Goal: Transaction & Acquisition: Purchase product/service

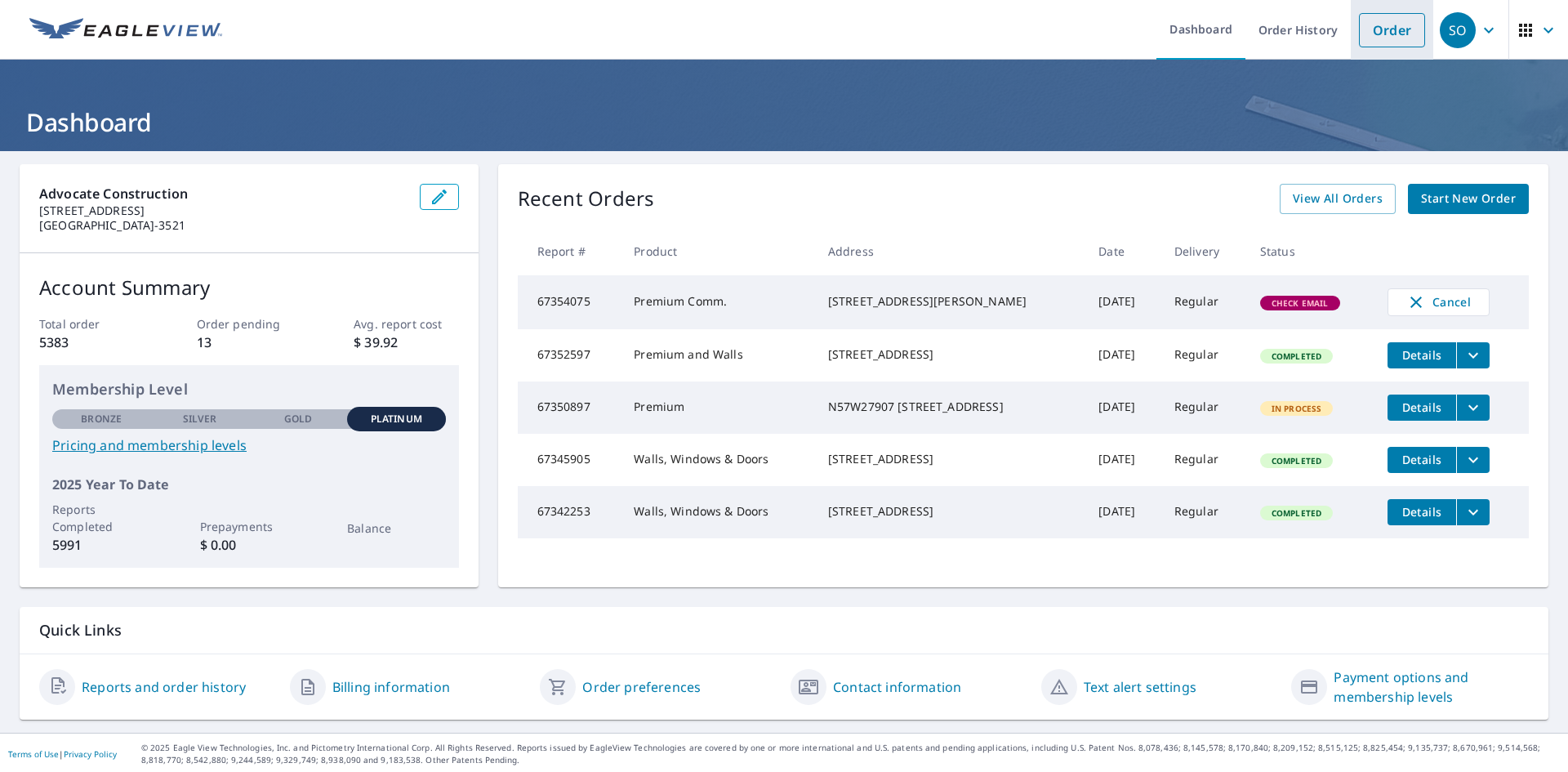
click at [1379, 35] on link "Order" at bounding box center [1392, 29] width 66 height 34
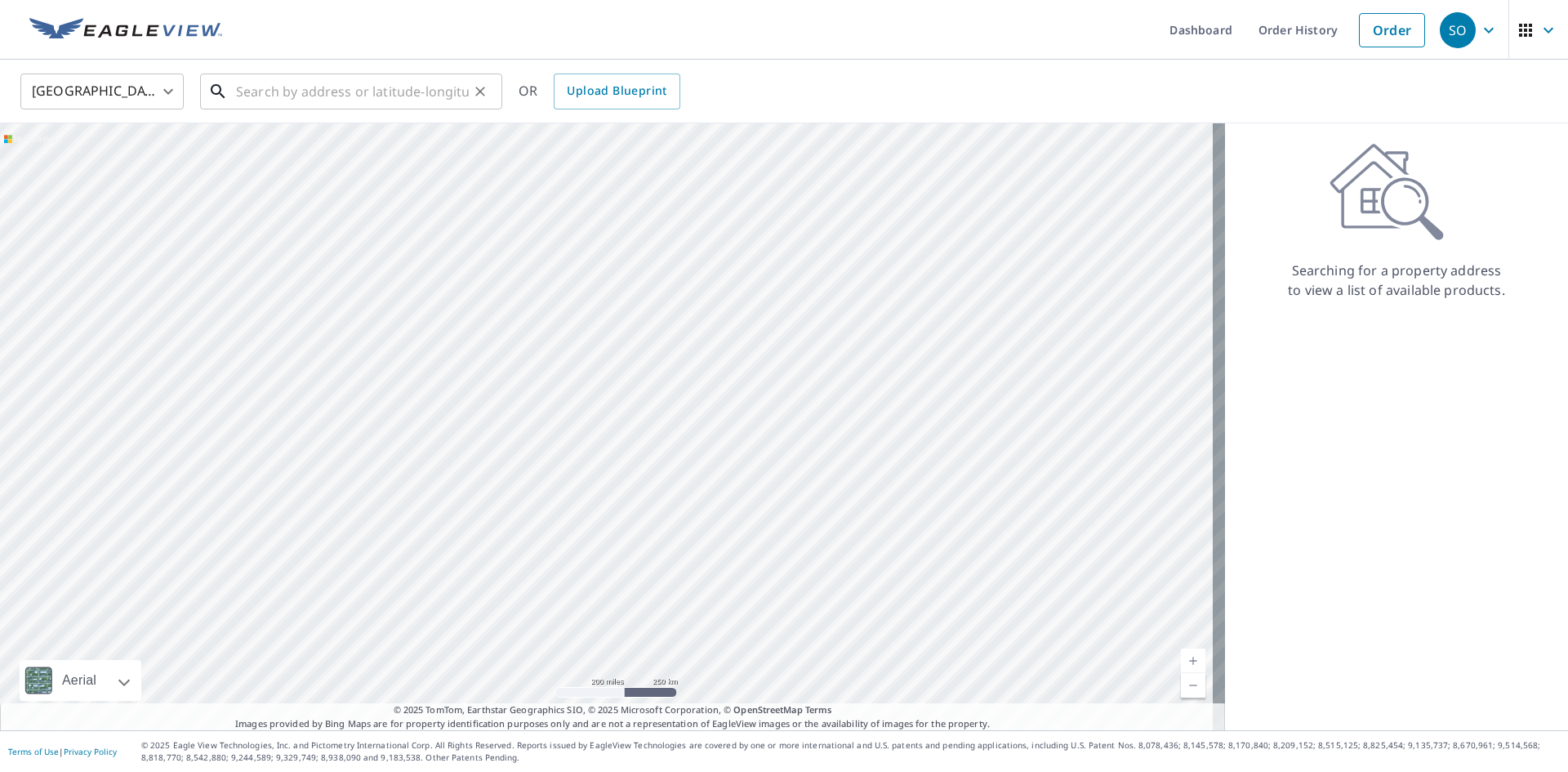
click at [396, 94] on input "text" at bounding box center [353, 92] width 233 height 46
paste input "[STREET_ADDRESS][PERSON_NAME]"
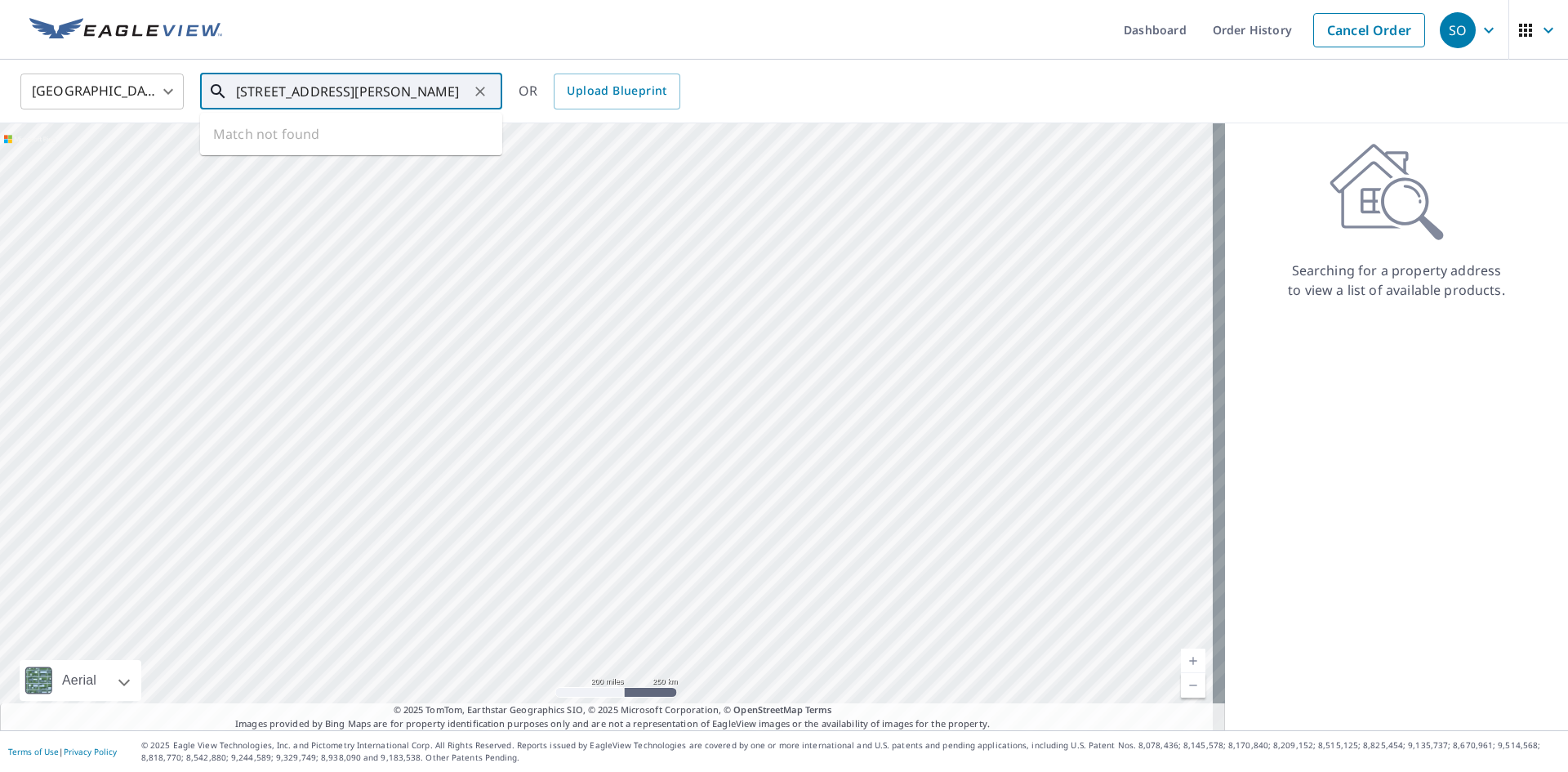
scroll to position [0, 53]
click at [311, 139] on span "[STREET_ADDRESS][PERSON_NAME]" at bounding box center [361, 138] width 256 height 19
type input "[STREET_ADDRESS][PERSON_NAME]"
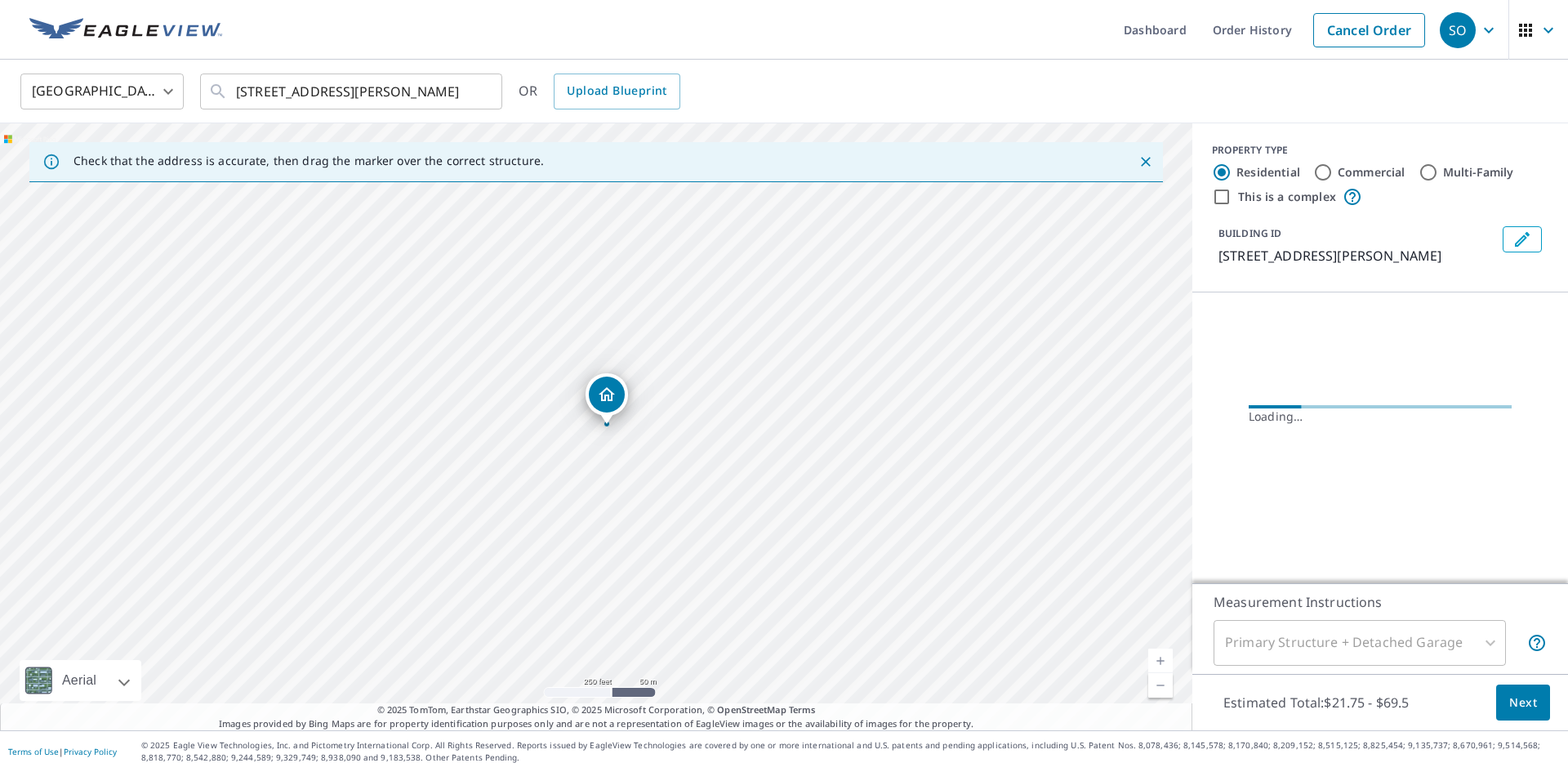
scroll to position [0, 0]
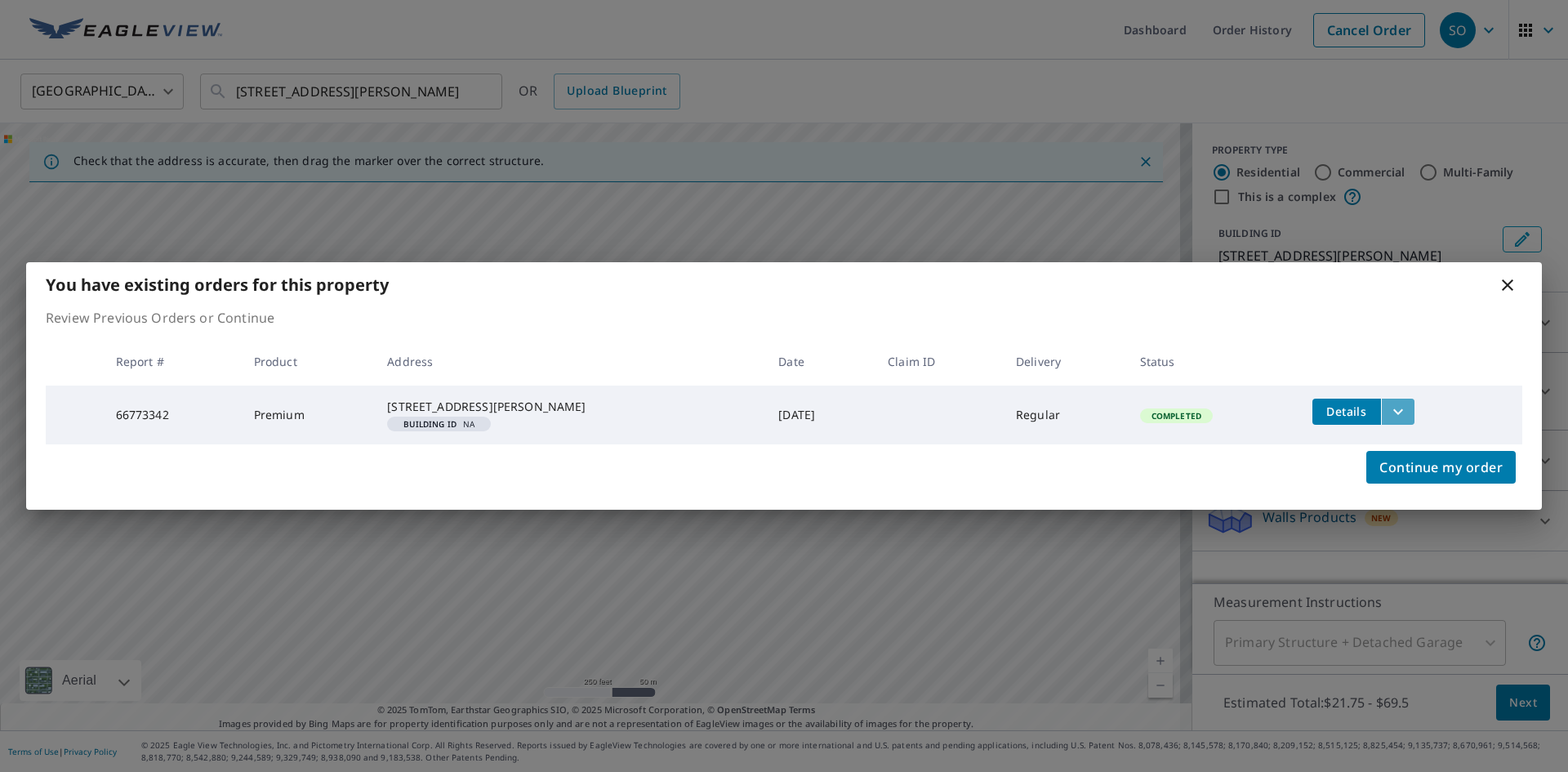
click at [1405, 402] on icon "filesDropdownBtn-66773342" at bounding box center [1398, 411] width 19 height 19
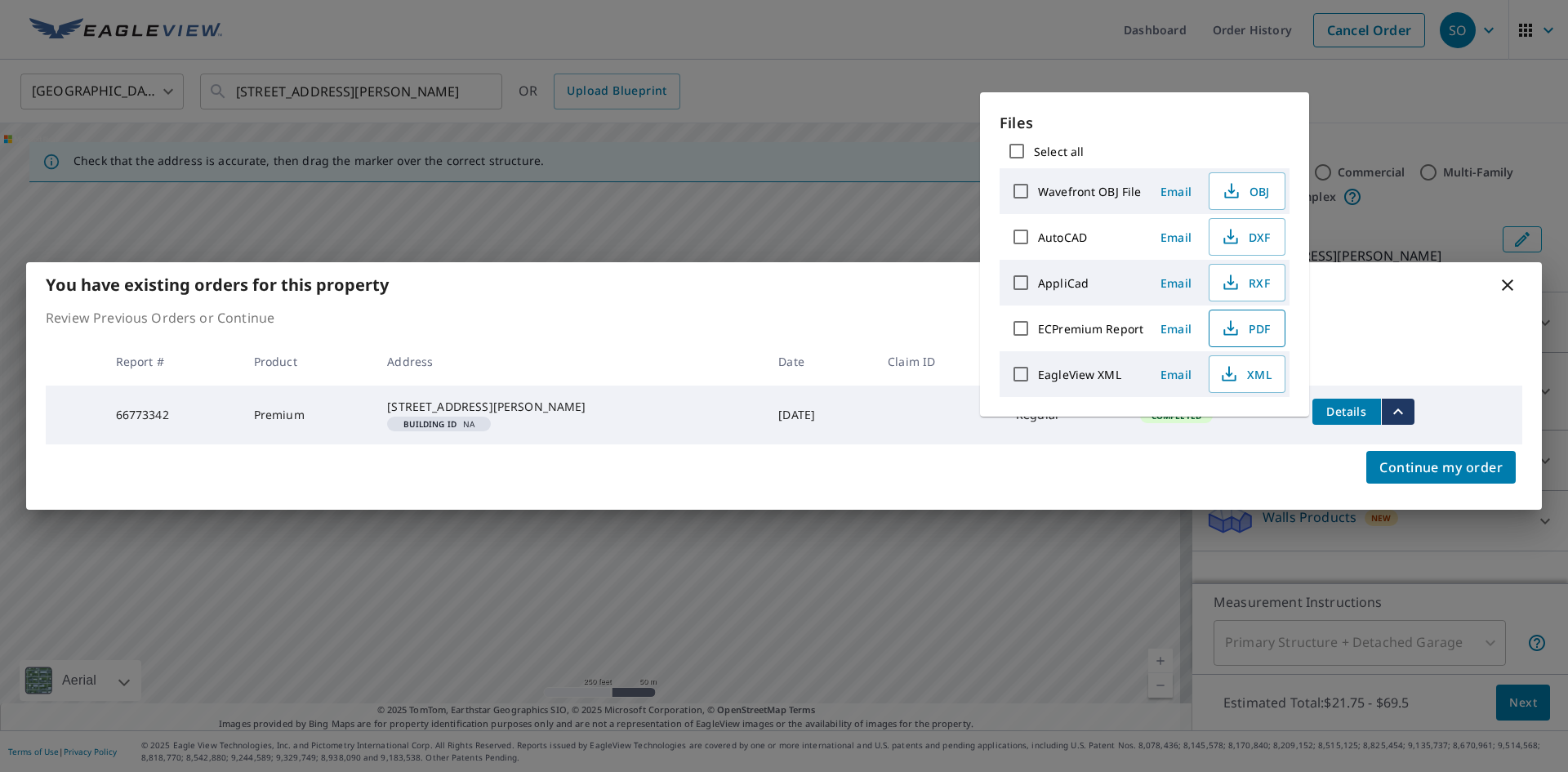
click at [1268, 328] on span "PDF" at bounding box center [1245, 328] width 52 height 19
click at [1403, 196] on div "You have existing orders for this property Review Previous Orders or Continue R…" at bounding box center [784, 386] width 1568 height 772
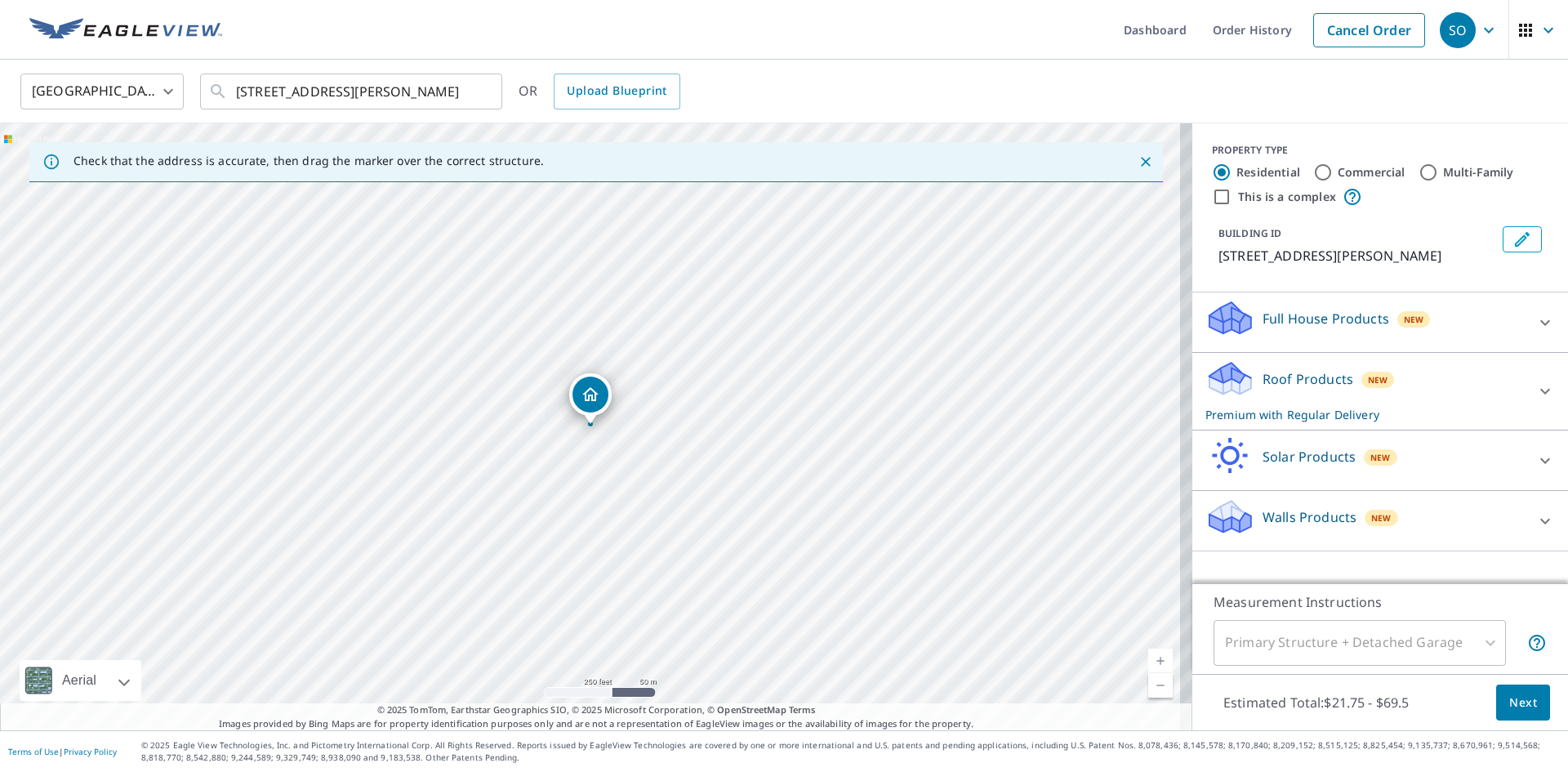
click at [1536, 385] on icon at bounding box center [1545, 390] width 19 height 19
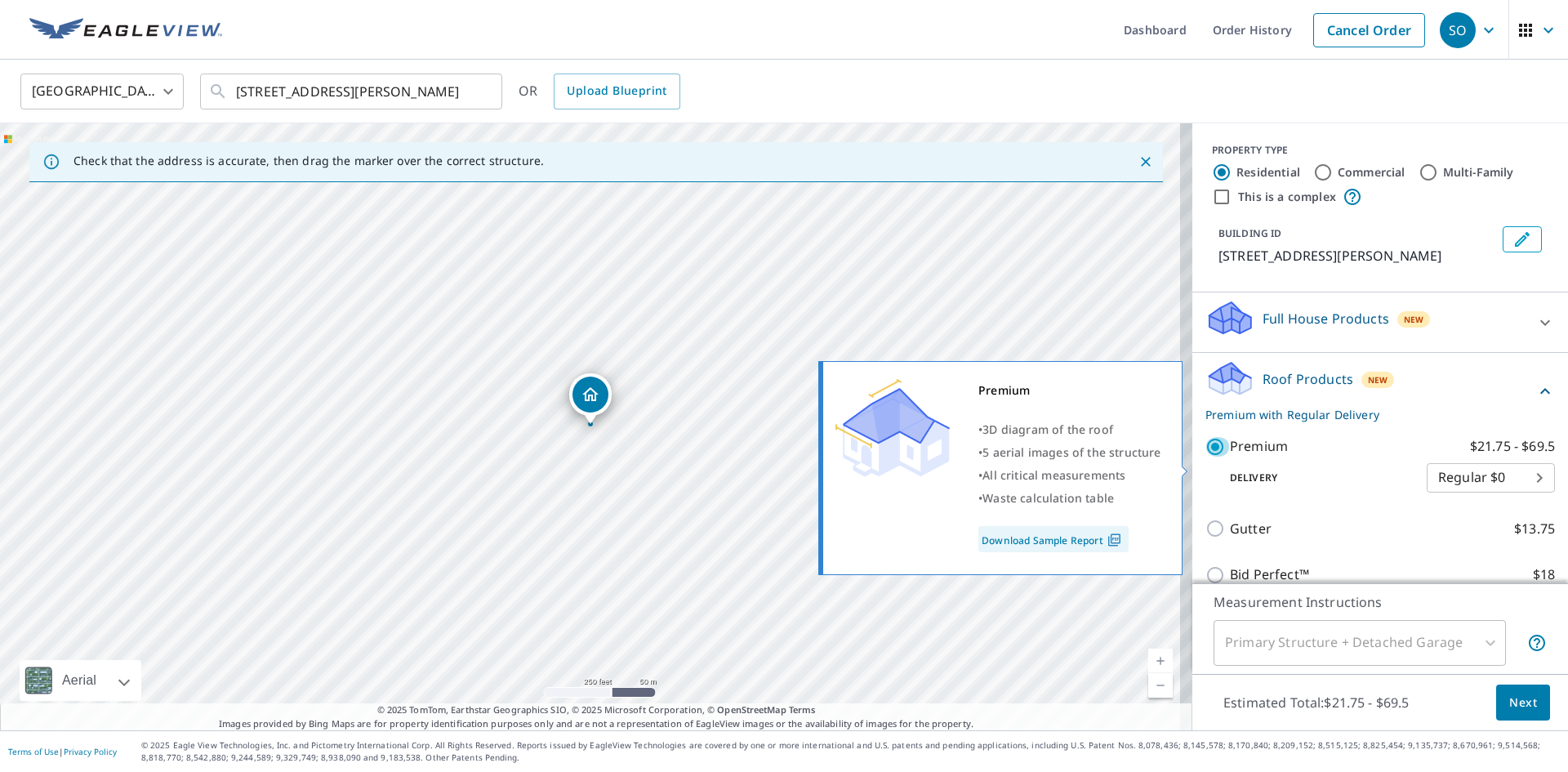
click at [1205, 457] on input "Premium $21.75 - $69.5" at bounding box center [1217, 446] width 25 height 19
checkbox input "false"
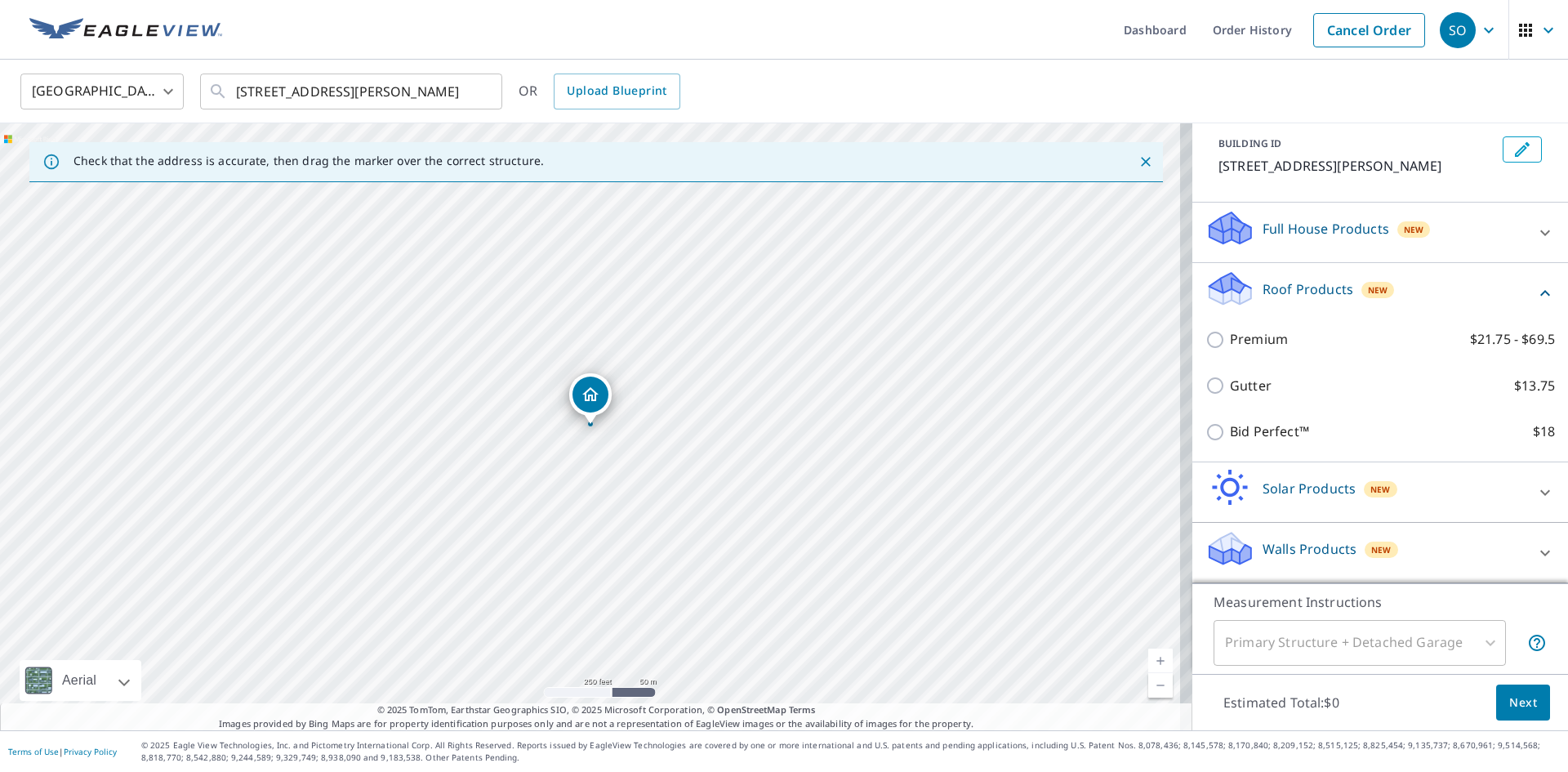
scroll to position [110, 0]
click at [1536, 549] on icon at bounding box center [1545, 552] width 19 height 19
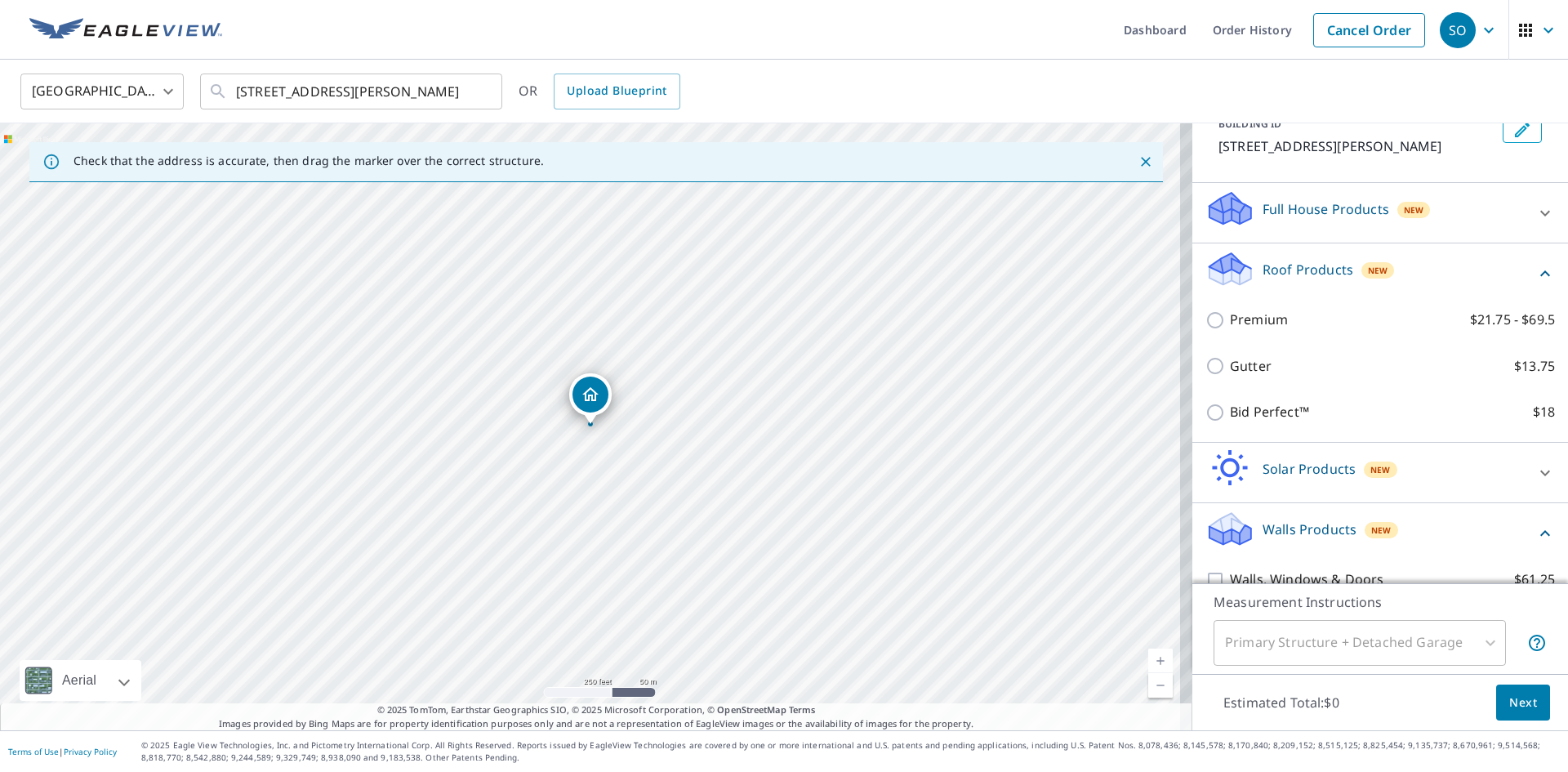
scroll to position [202, 0]
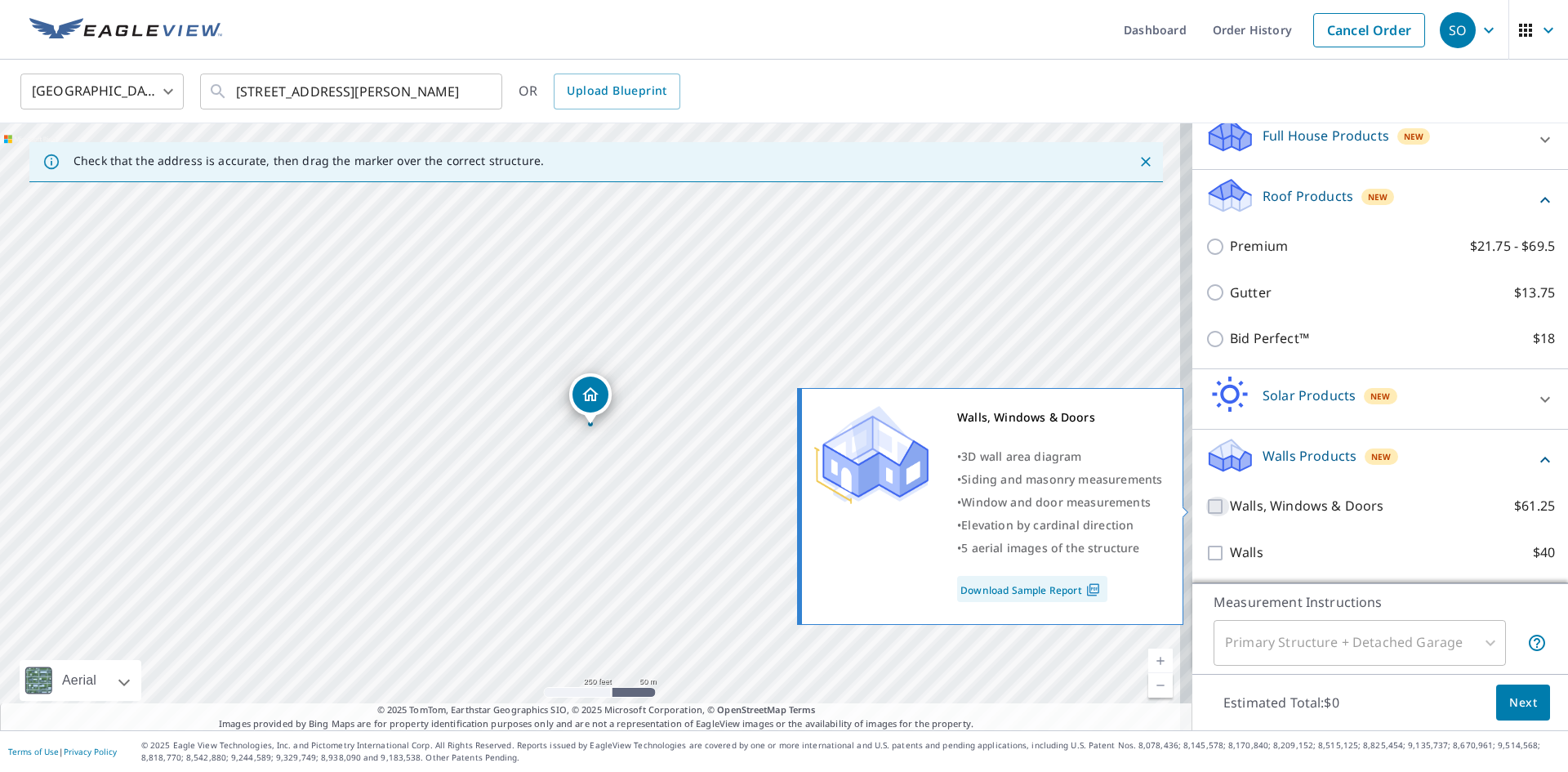
click at [1205, 507] on input "Walls, Windows & Doors $61.25" at bounding box center [1217, 506] width 25 height 19
checkbox input "true"
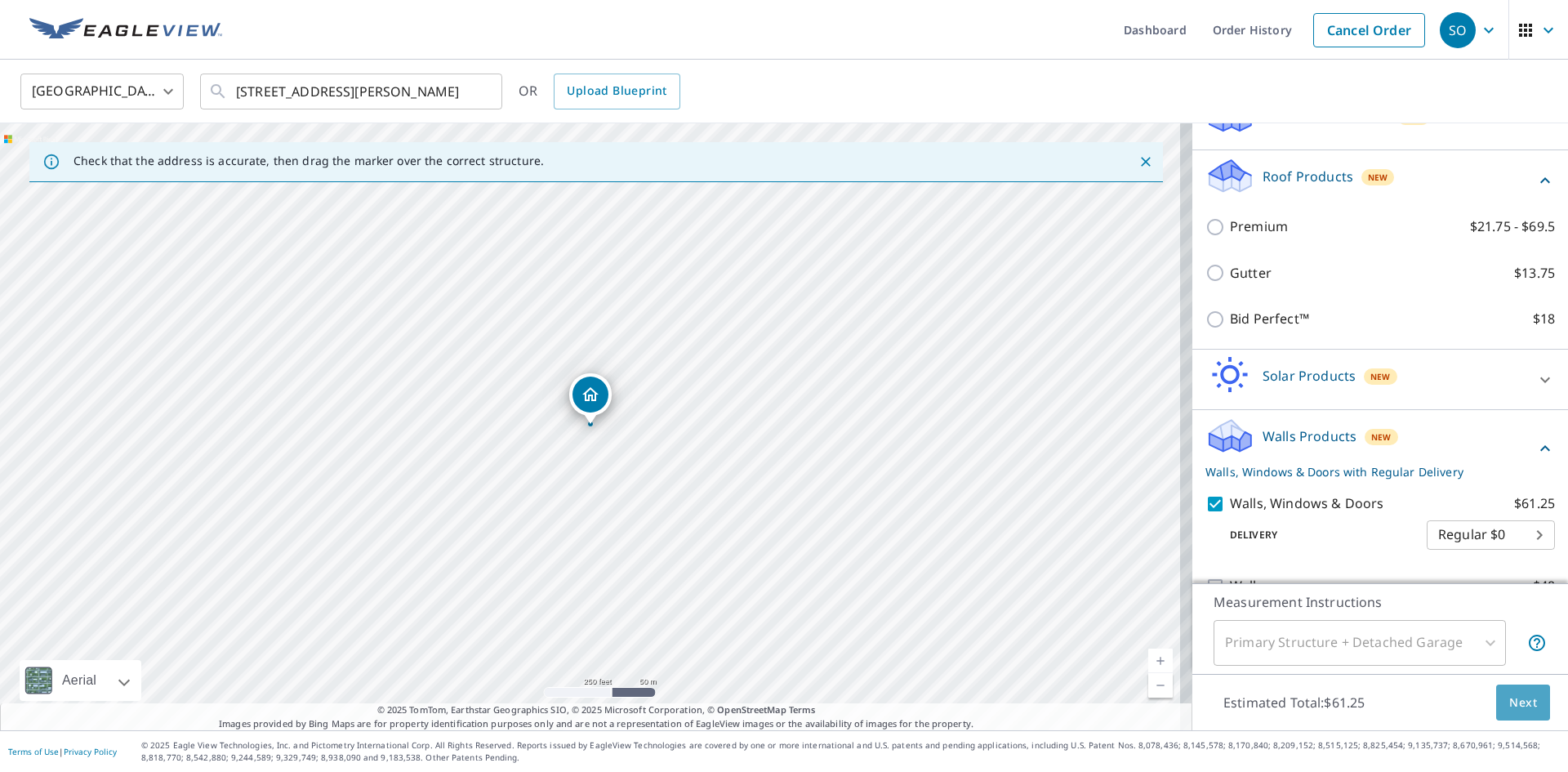
click at [1514, 705] on span "Next" at bounding box center [1523, 702] width 27 height 20
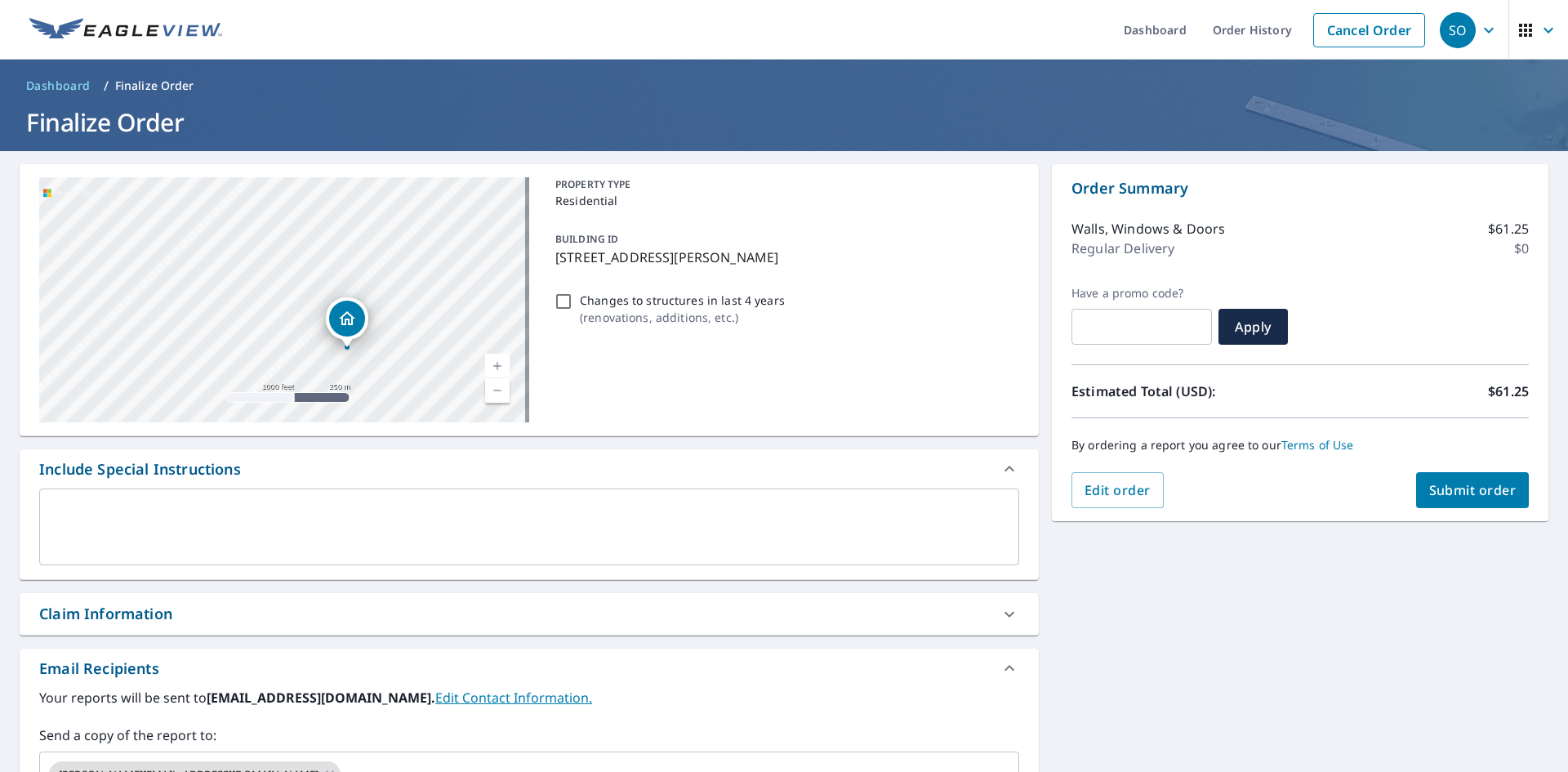
scroll to position [256, 0]
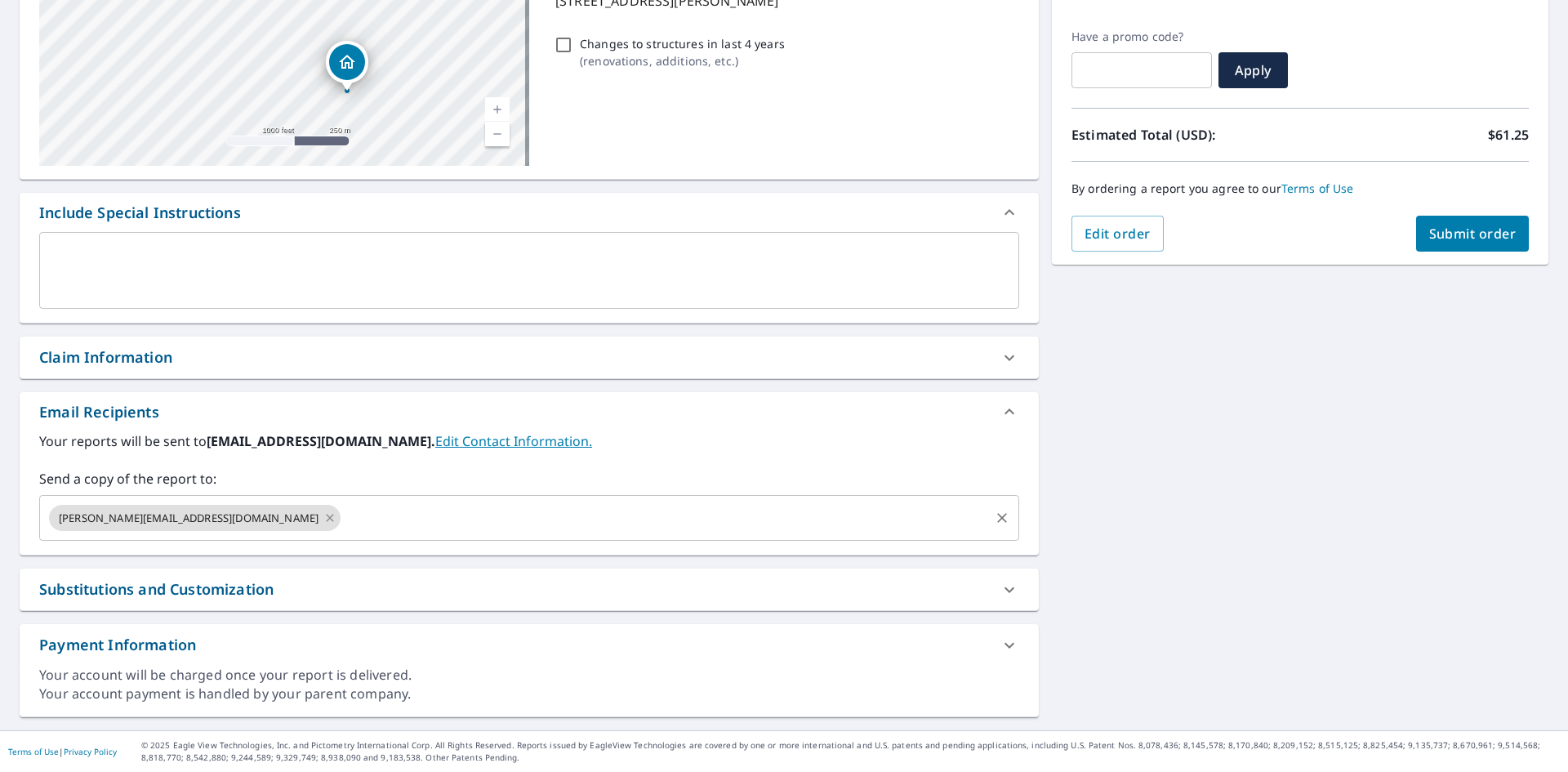
click at [326, 519] on icon at bounding box center [330, 517] width 7 height 7
checkbox input "true"
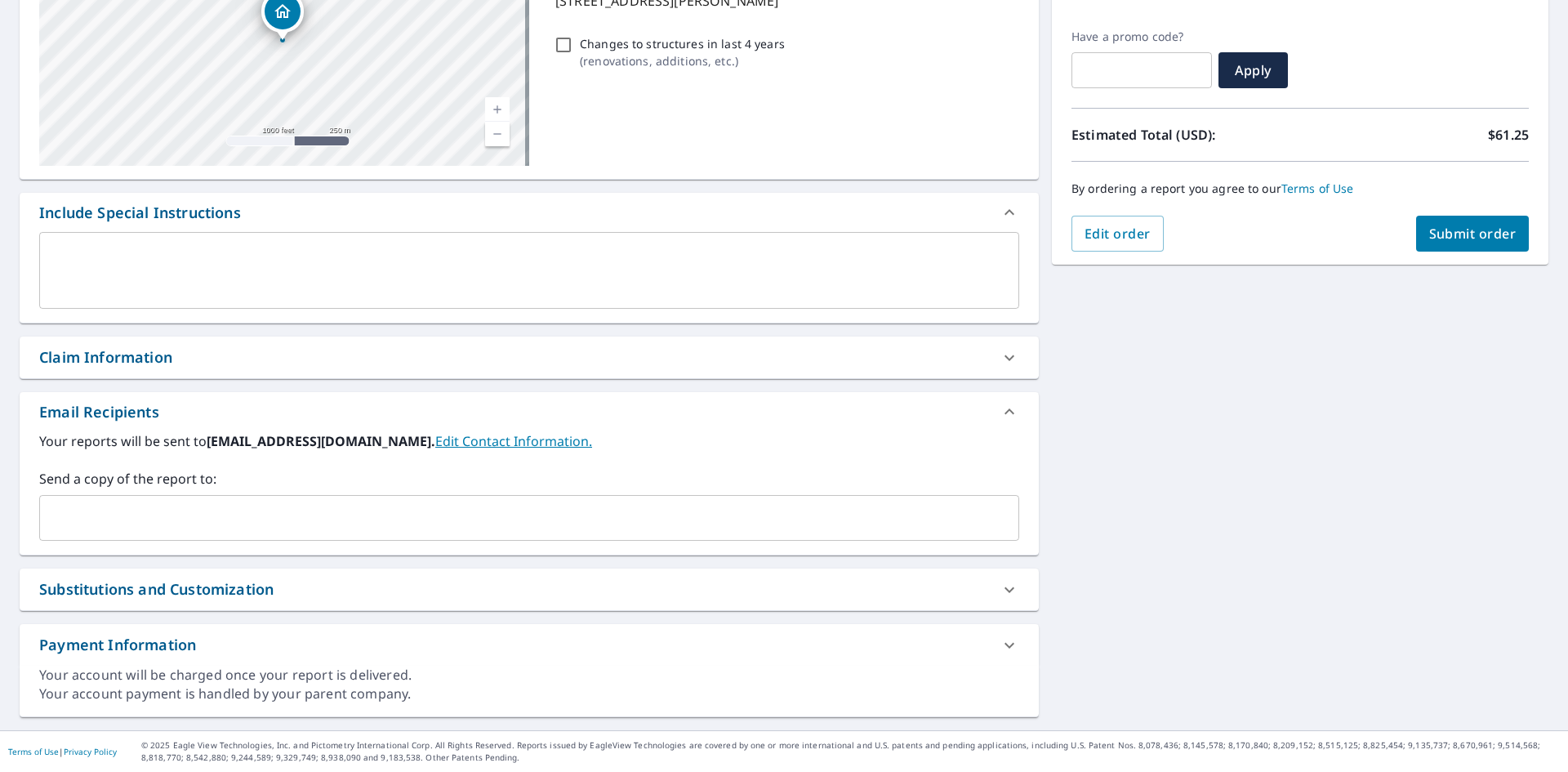
click at [103, 509] on input "text" at bounding box center [517, 517] width 941 height 31
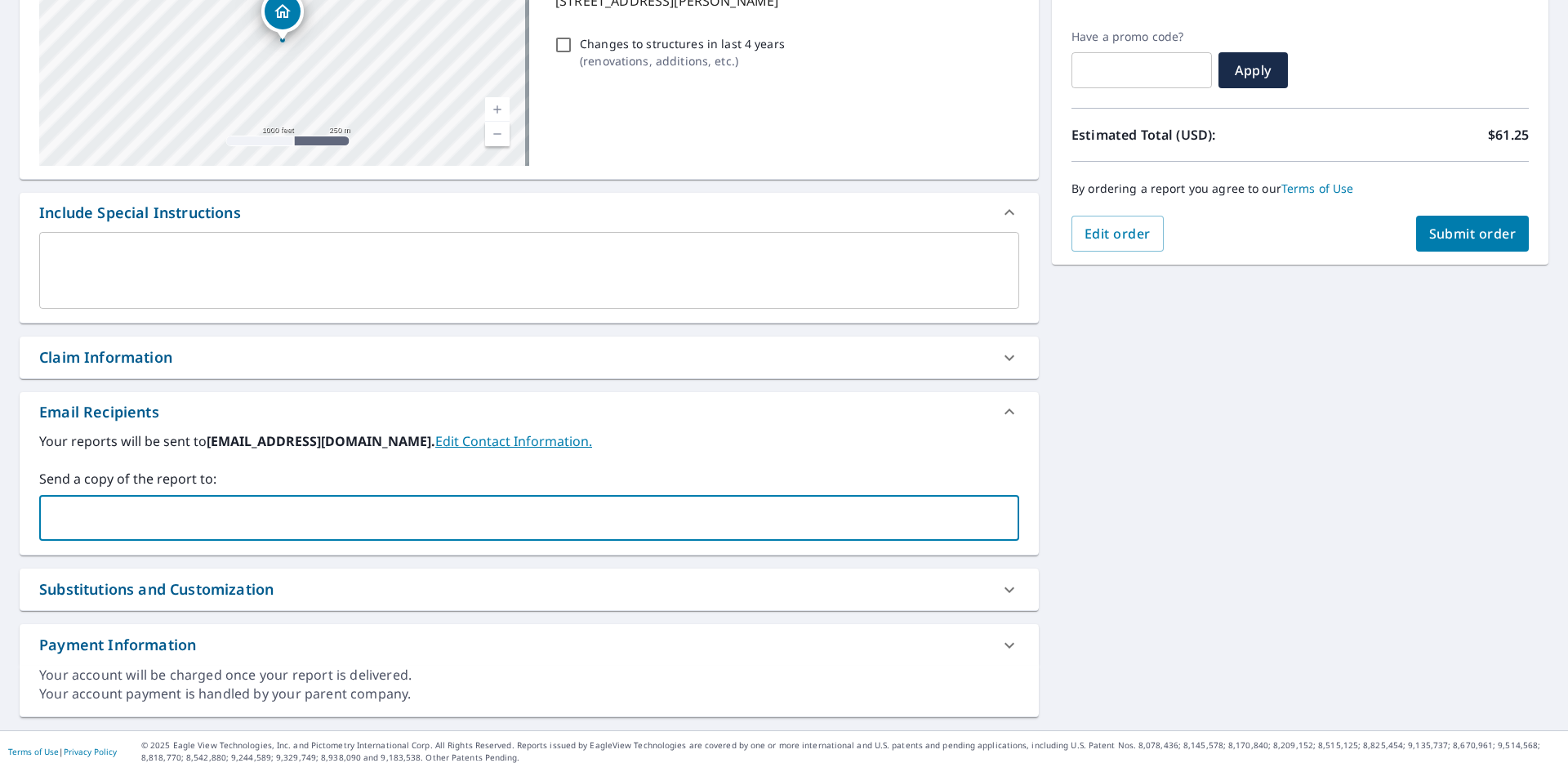
paste input "[PERSON_NAME][EMAIL_ADDRESS][DOMAIN_NAME]"
click at [310, 516] on input "[PERSON_NAME][EMAIL_ADDRESS][DOMAIN_NAME]" at bounding box center [517, 517] width 941 height 31
type input "[PERSON_NAME][EMAIL_ADDRESS][DOMAIN_NAME]"
click at [866, 447] on label "Your reports will be sent to [EMAIL_ADDRESS][DOMAIN_NAME]. Edit Contact Informa…" at bounding box center [529, 440] width 980 height 19
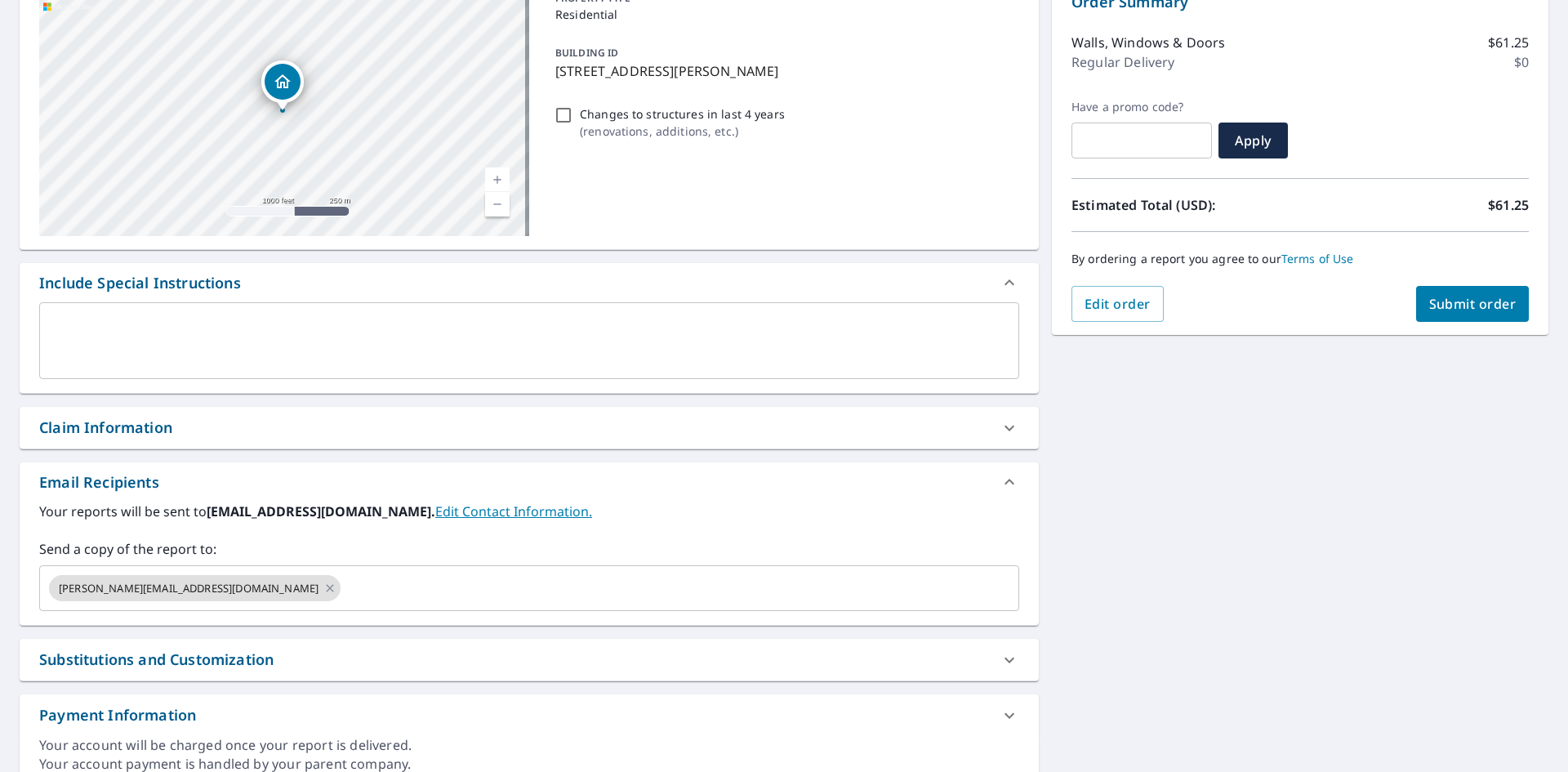
scroll to position [0, 0]
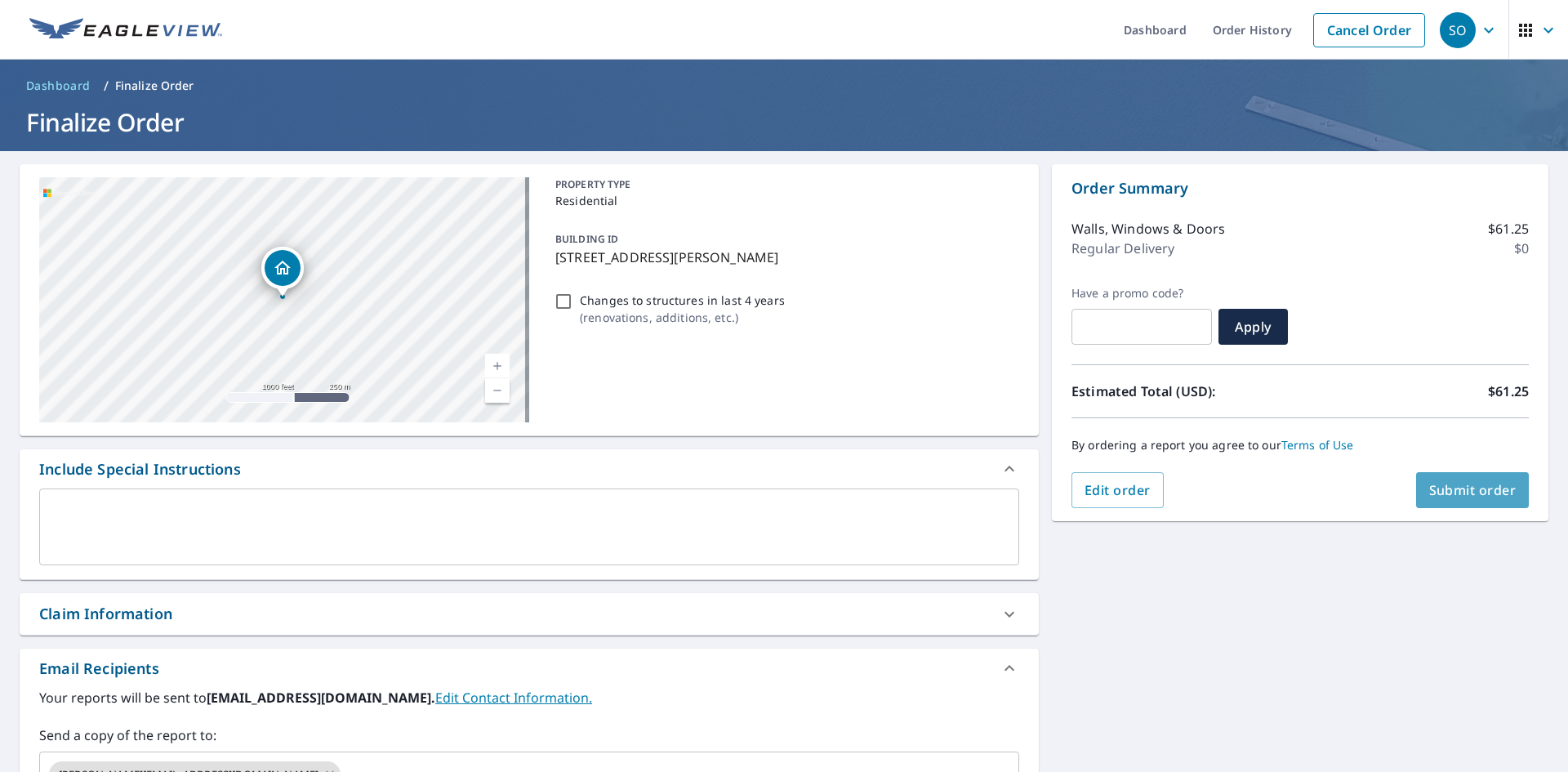
click at [1467, 493] on span "Submit order" at bounding box center [1473, 490] width 87 height 18
checkbox input "true"
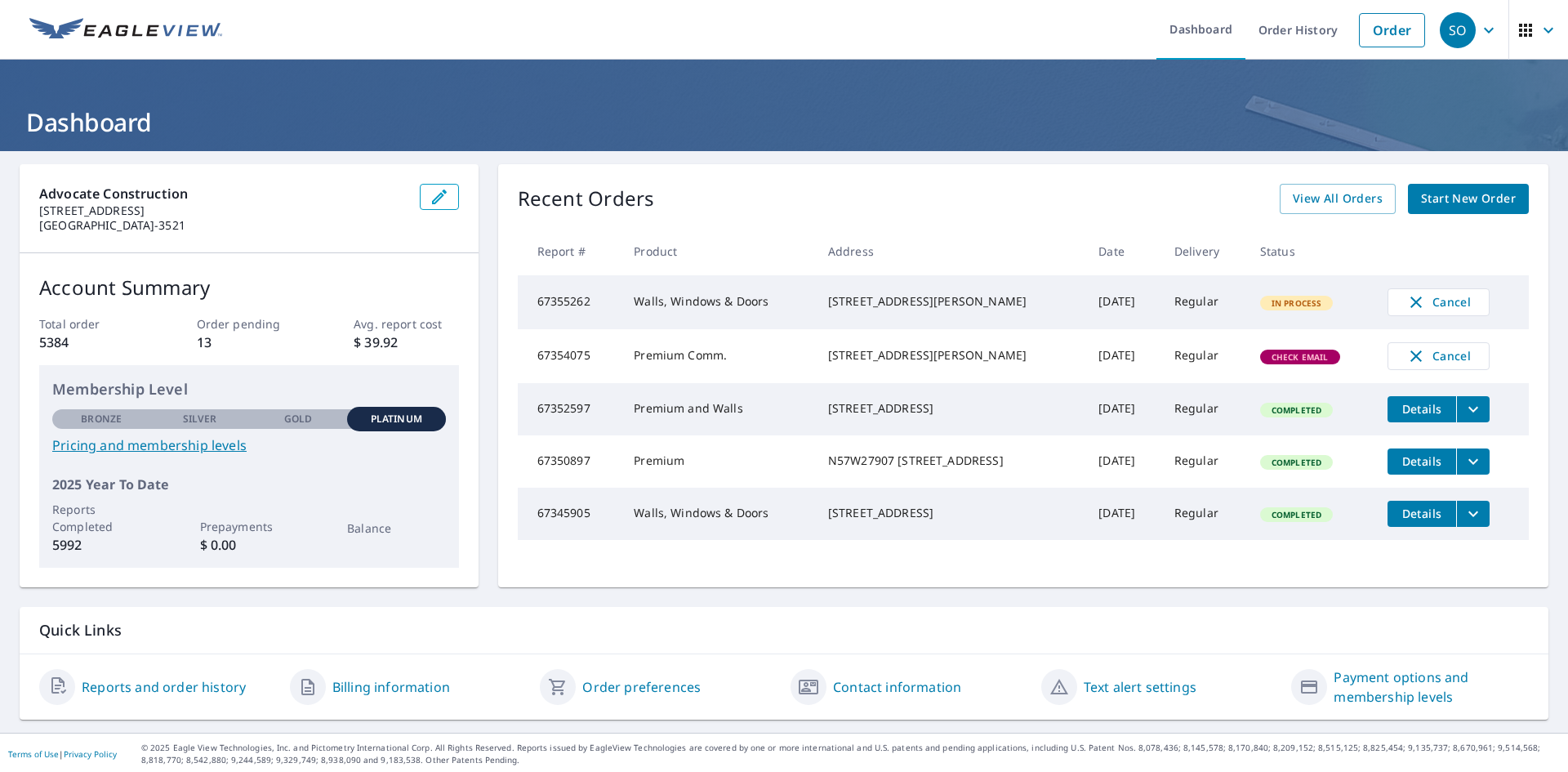
click at [1453, 202] on span "Start New Order" at bounding box center [1468, 199] width 94 height 20
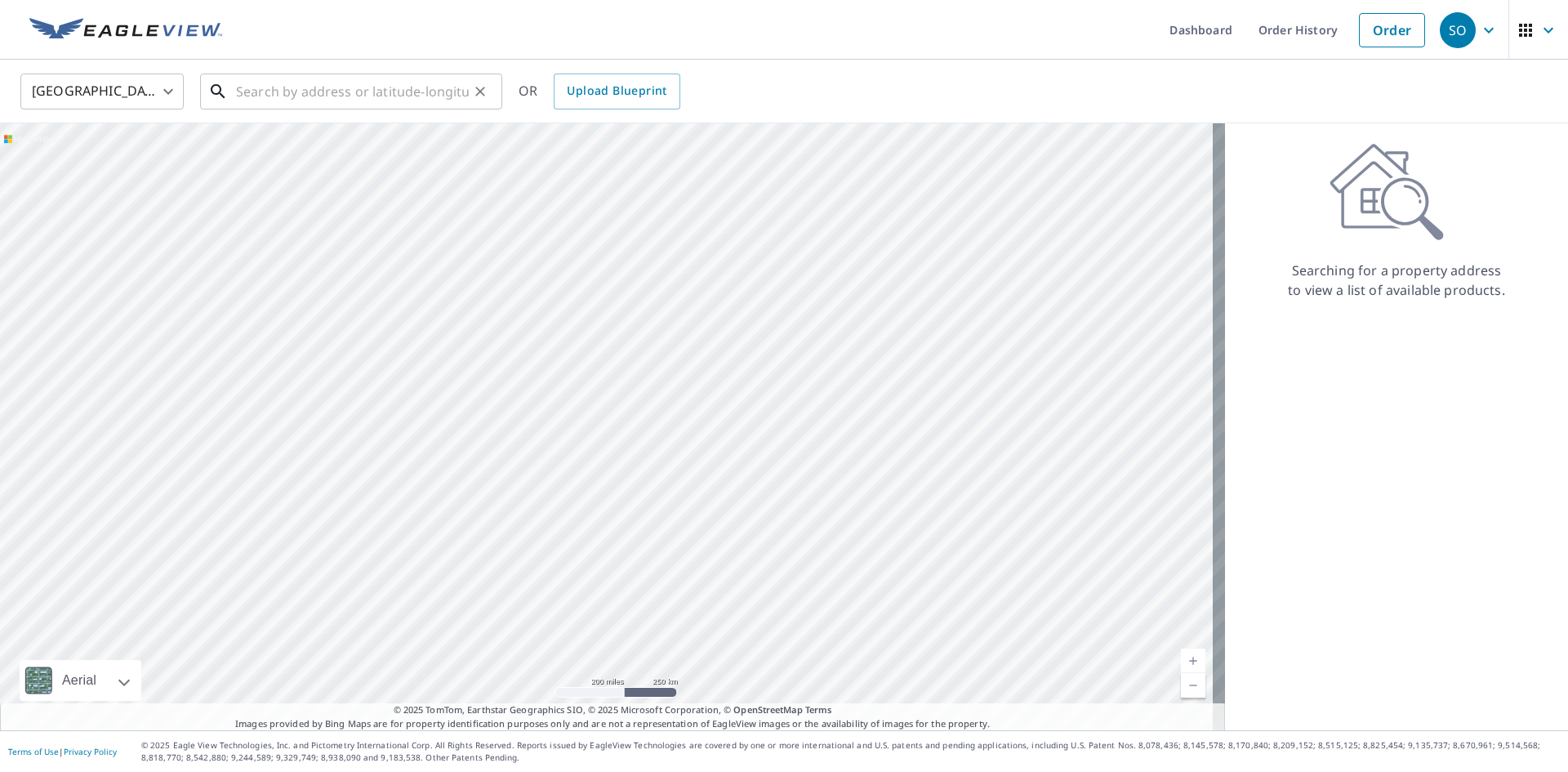
click at [295, 95] on input "text" at bounding box center [353, 92] width 233 height 46
paste input "15411 Jost Main St Florissant, Missouri, 63034"
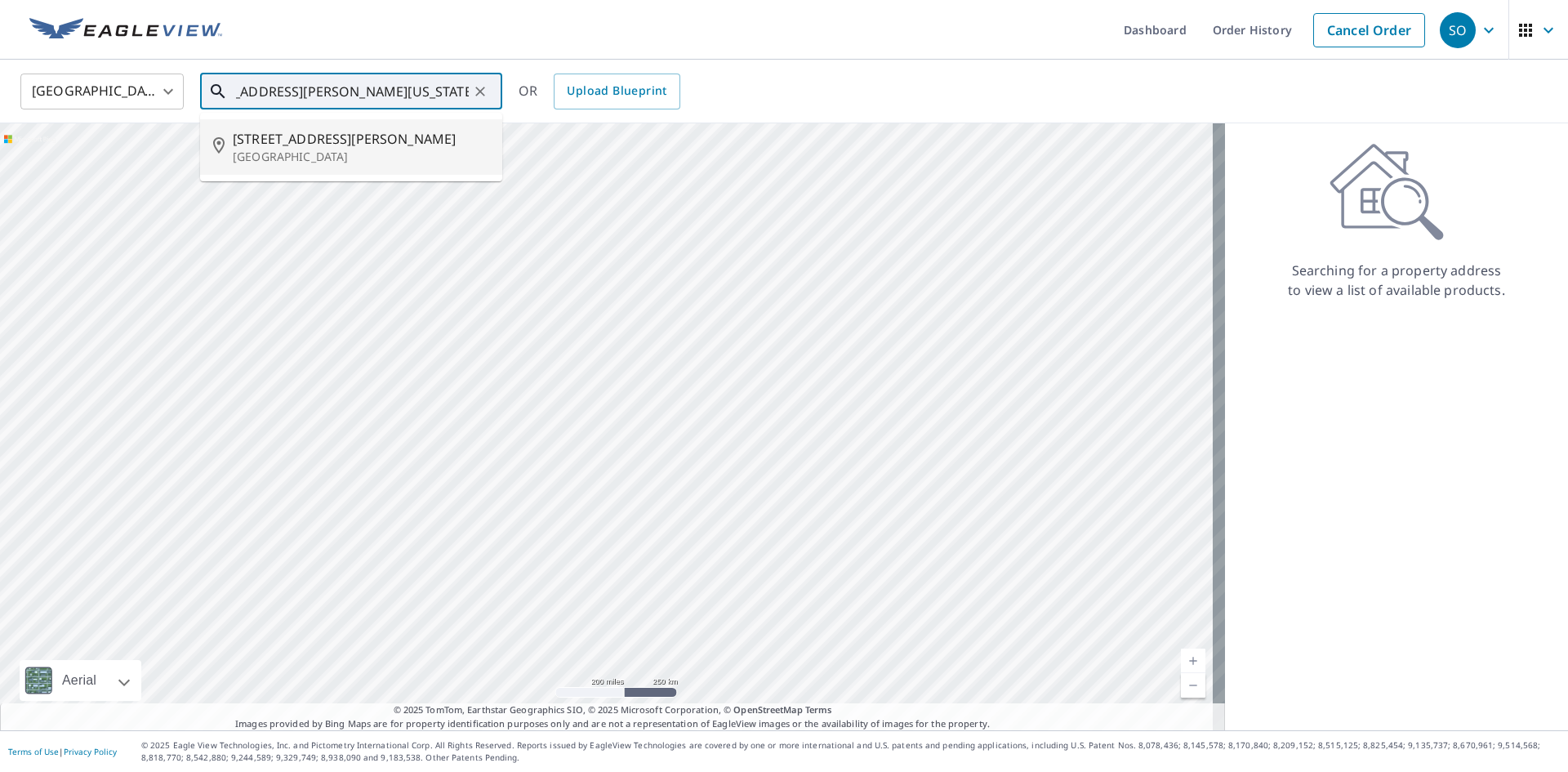
click at [285, 134] on span "15411 Jost Main St" at bounding box center [361, 138] width 256 height 19
type input "15411 Jost Main St Florissant, MO 63034"
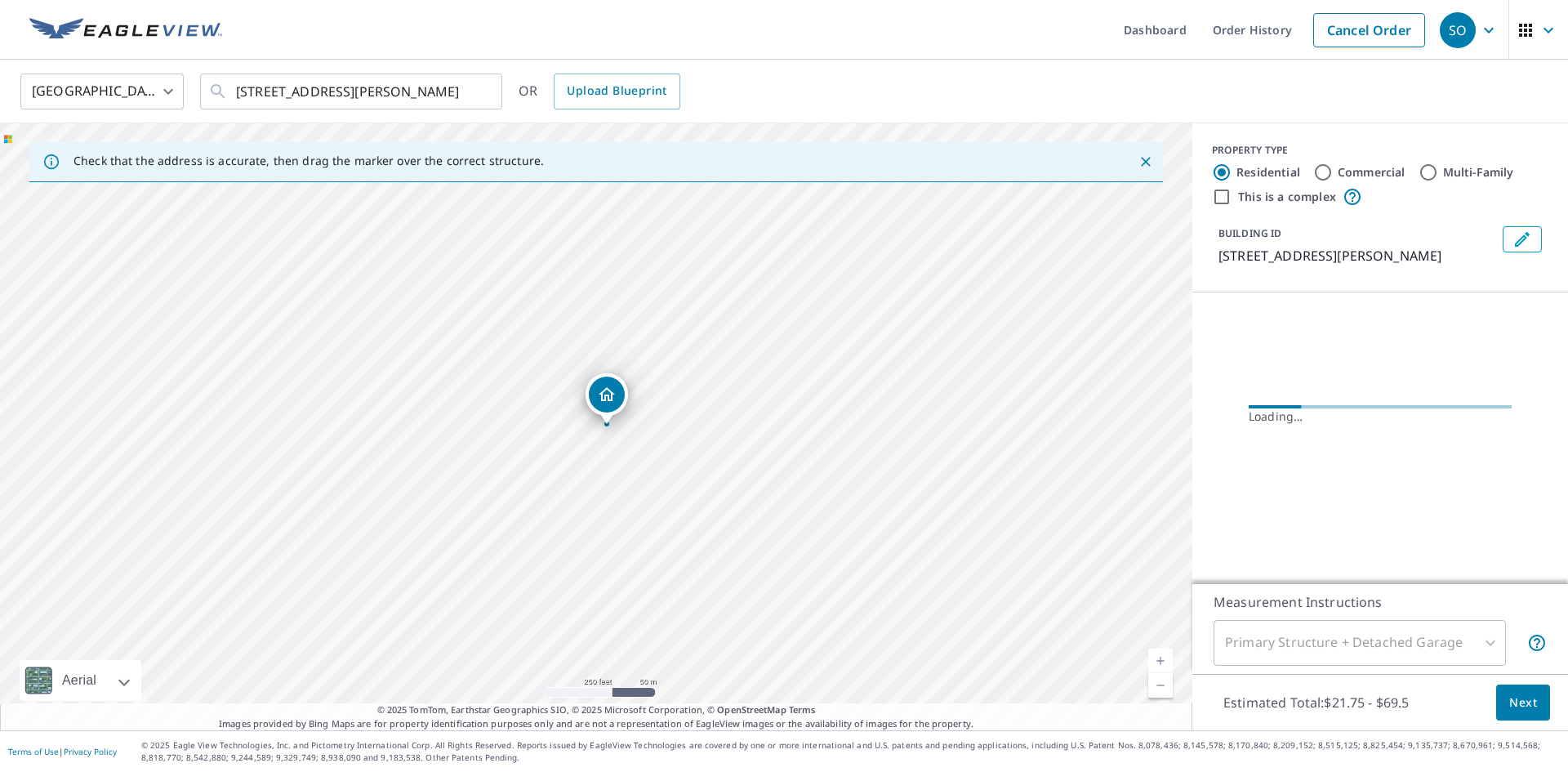
scroll to position [0, 0]
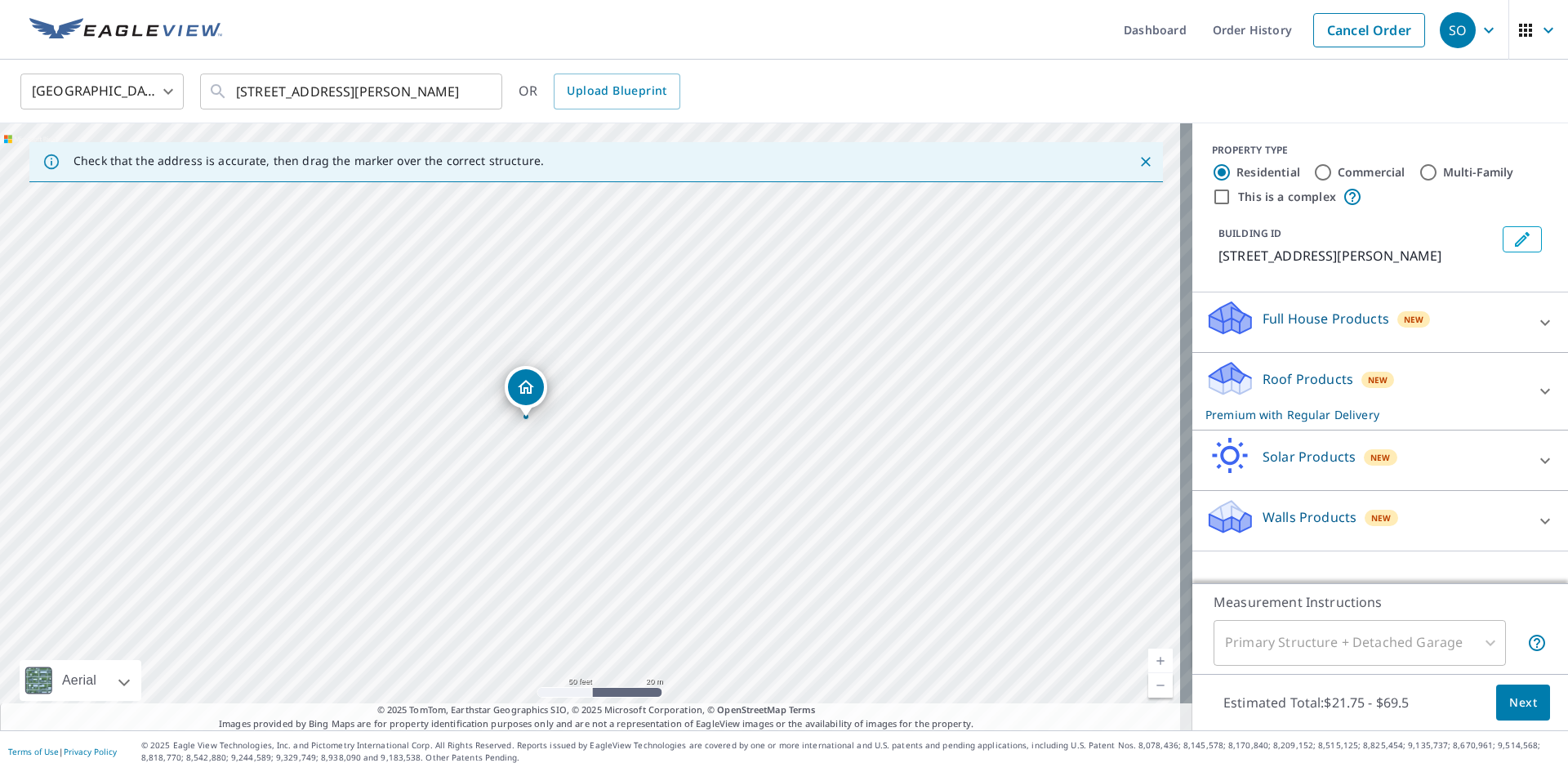
click at [1541, 393] on icon at bounding box center [1545, 391] width 10 height 5
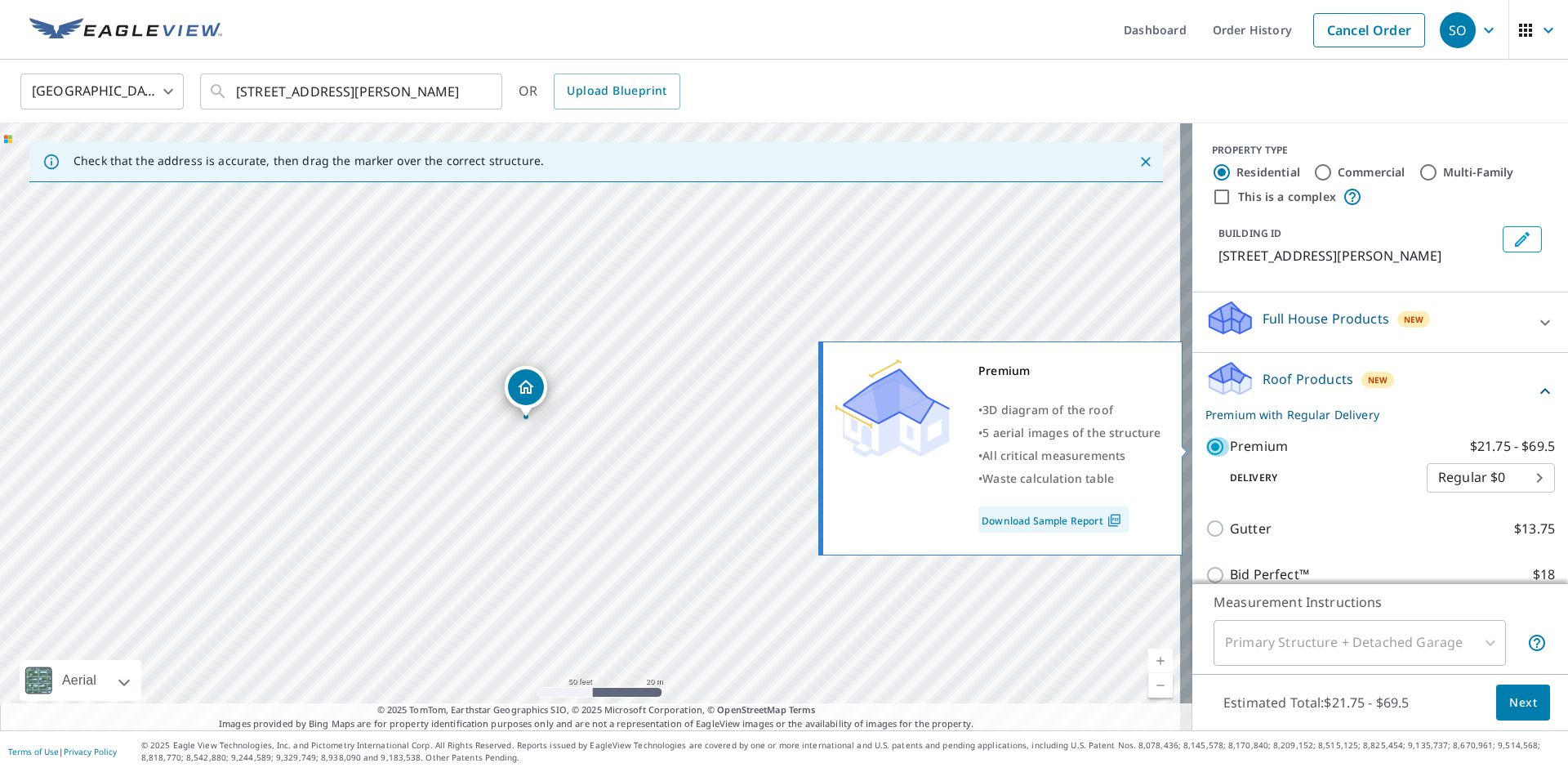
click at [1205, 449] on input "Premium $21.75 - $69.5" at bounding box center [1217, 446] width 25 height 19
checkbox input "false"
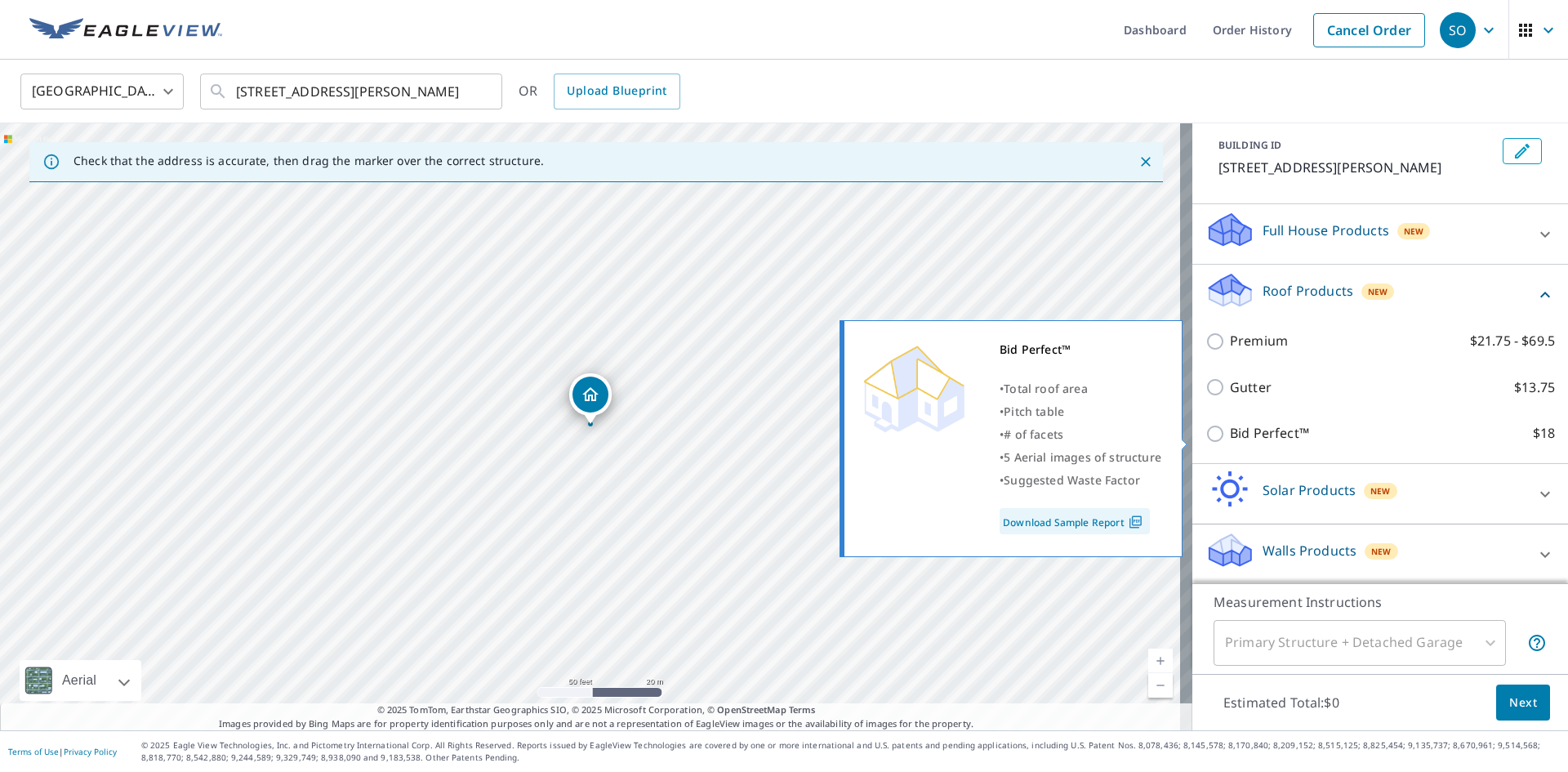
scroll to position [90, 0]
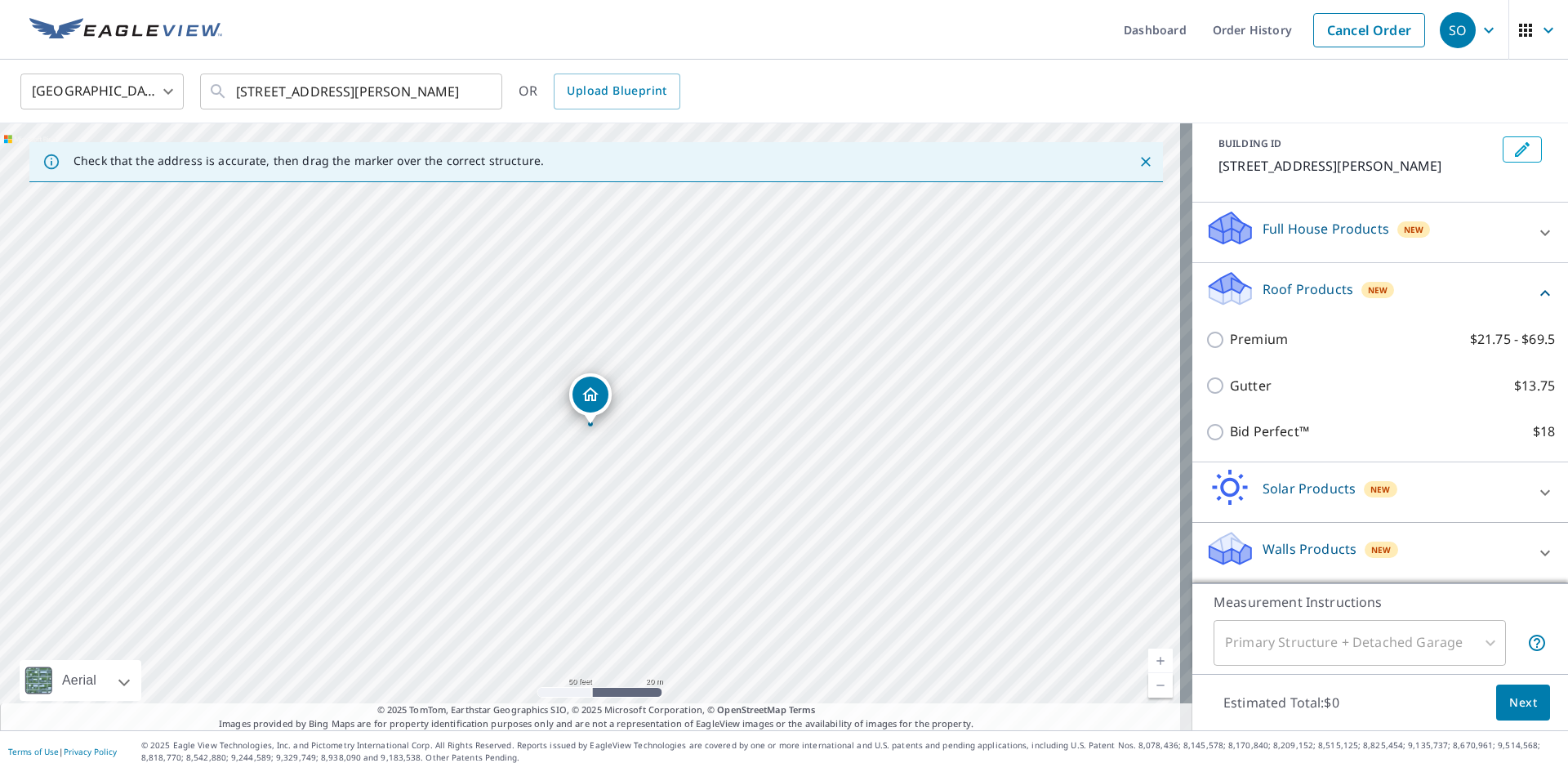
click at [1536, 549] on icon at bounding box center [1545, 552] width 19 height 19
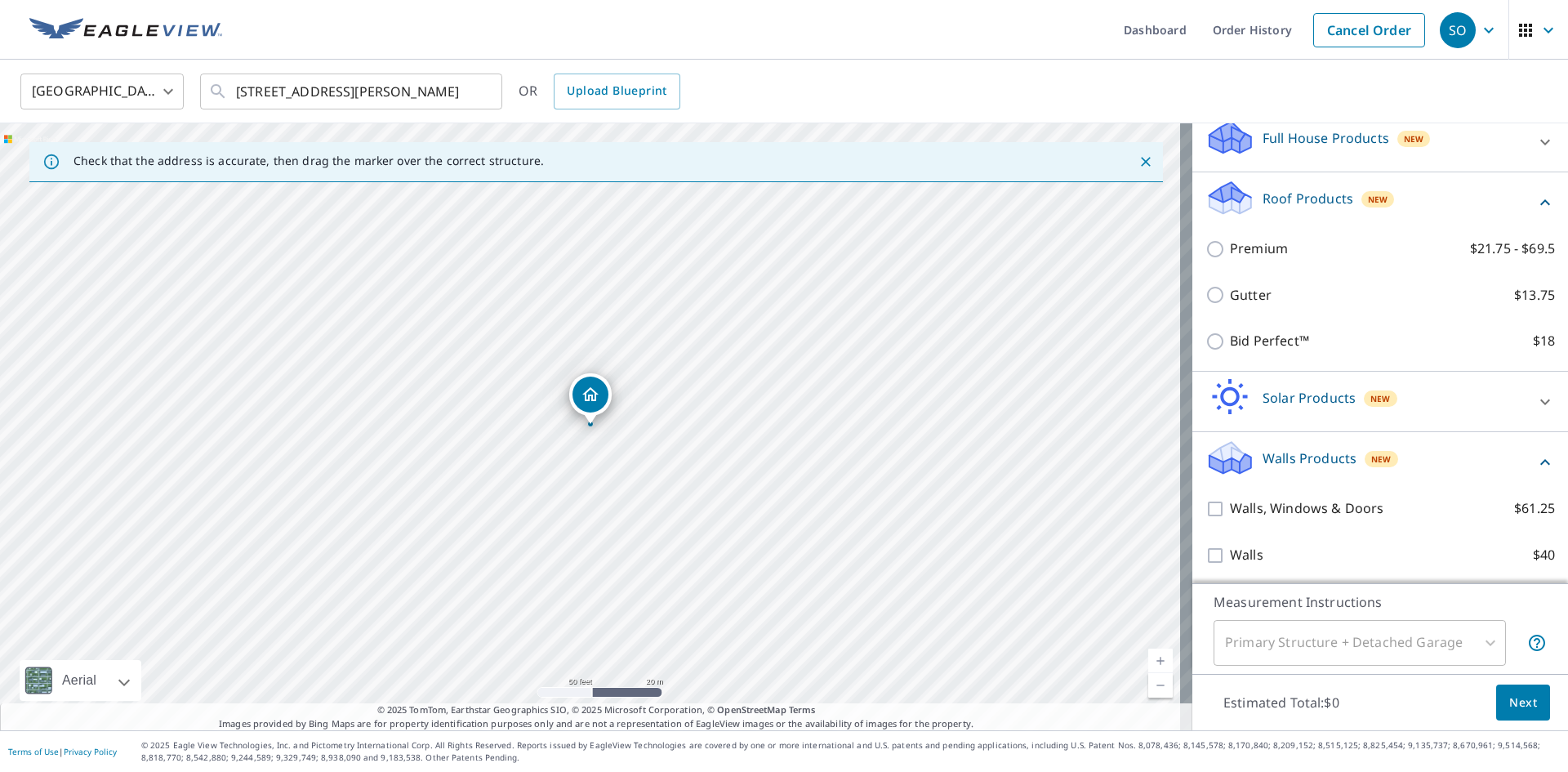
scroll to position [183, 0]
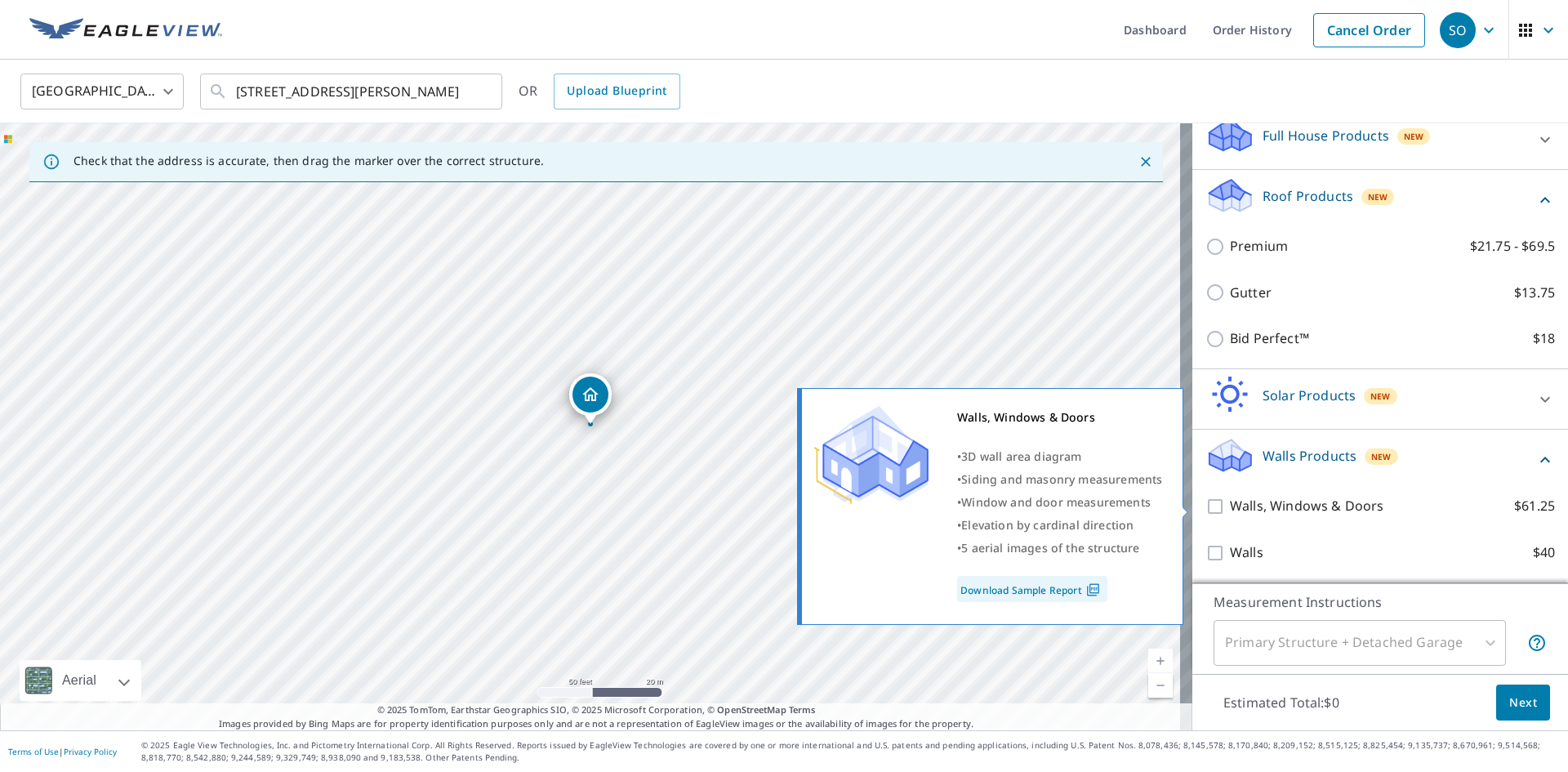
click at [1205, 503] on input "Walls, Windows & Doors $61.25" at bounding box center [1217, 506] width 25 height 19
checkbox input "true"
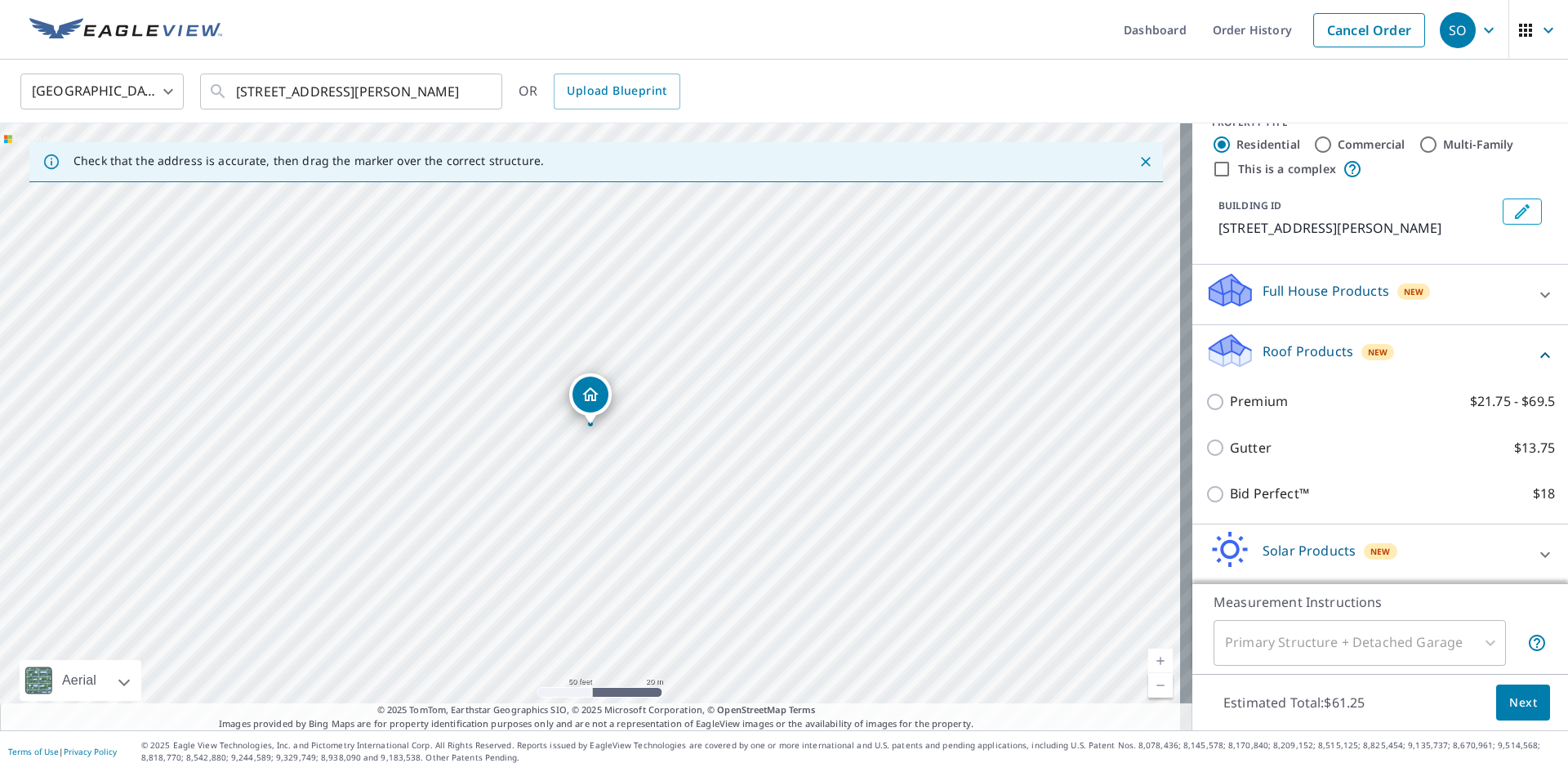
scroll to position [0, 0]
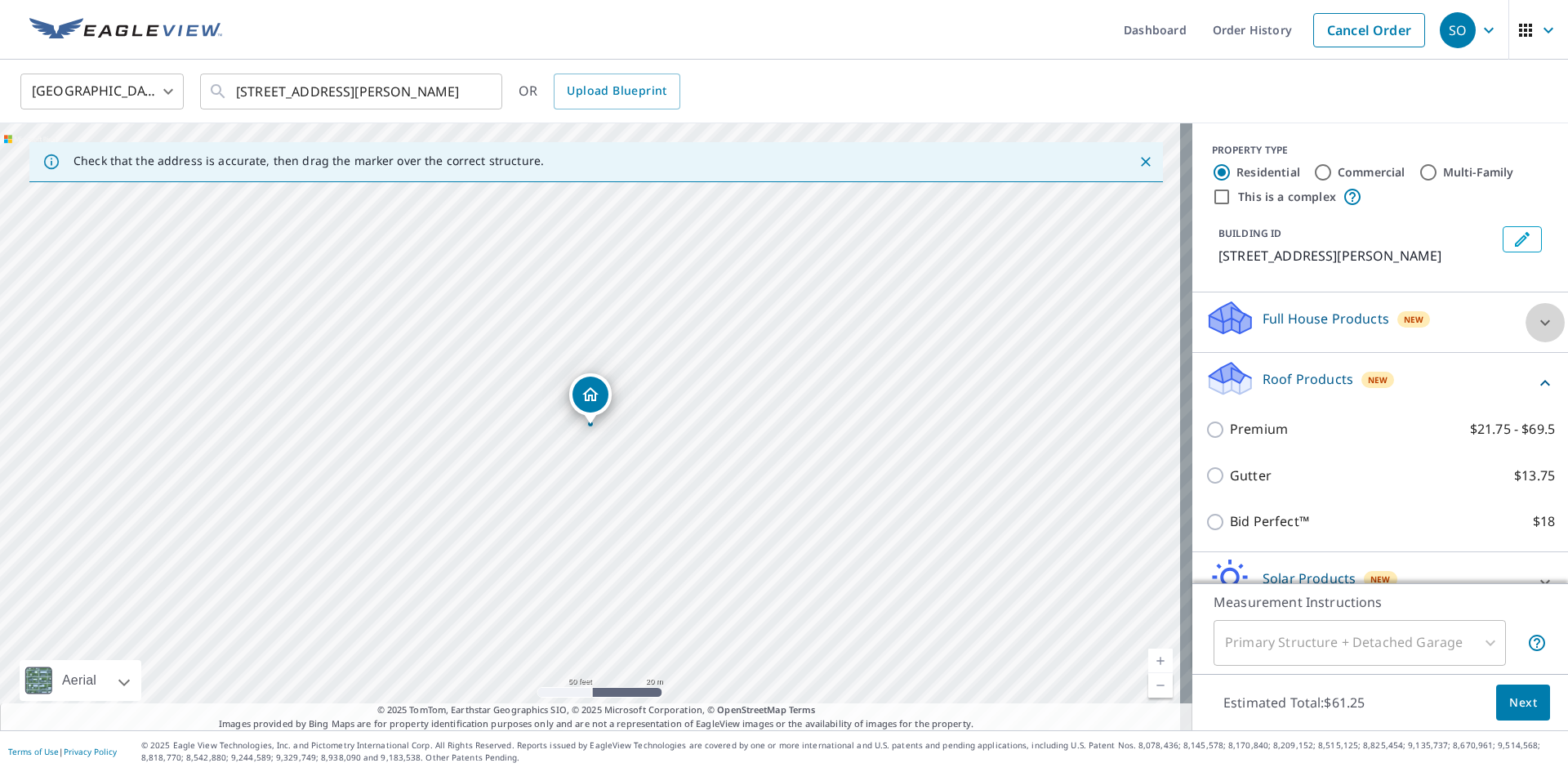
click at [1536, 324] on icon at bounding box center [1545, 322] width 19 height 19
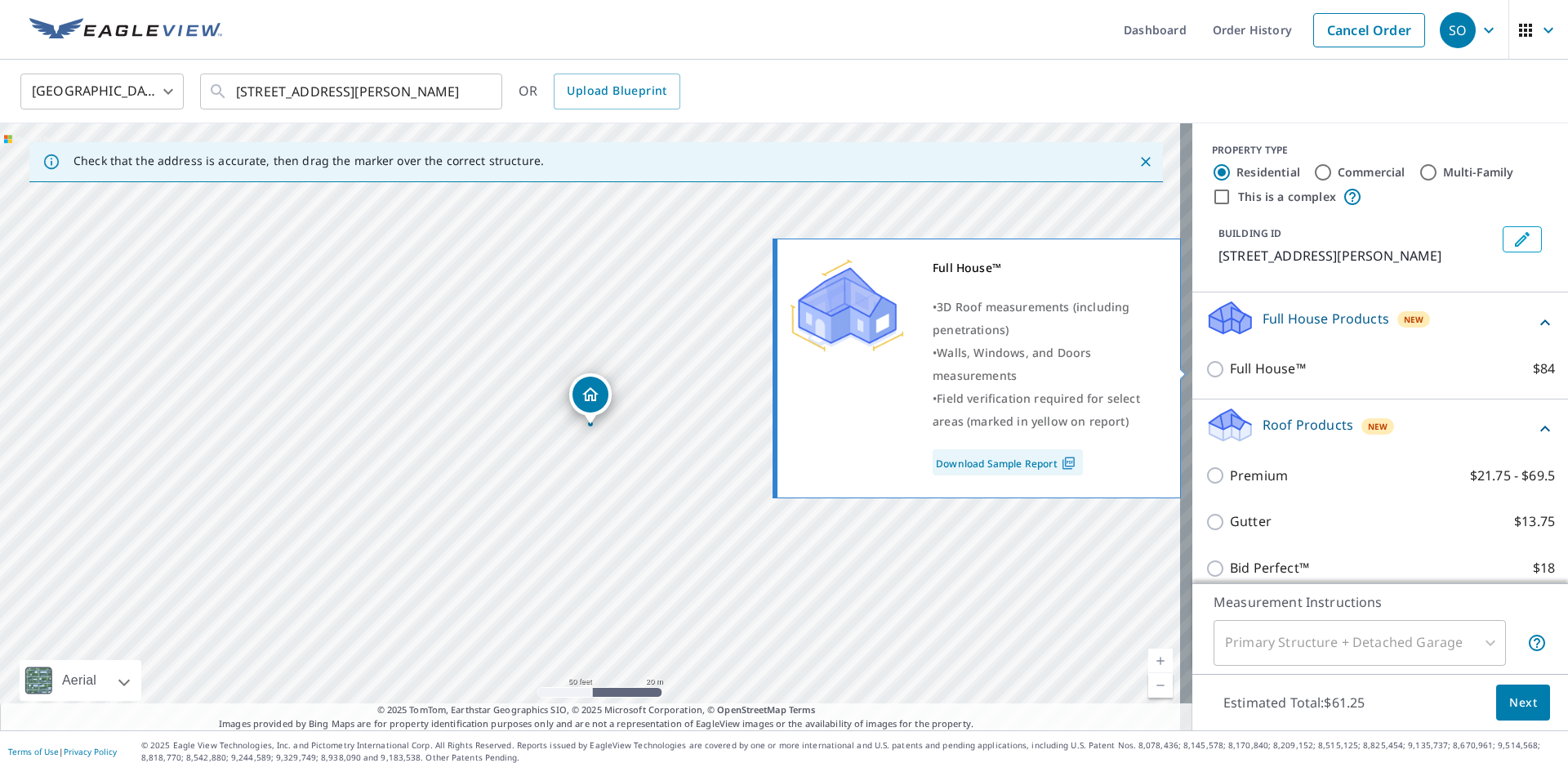
click at [994, 462] on link "Download Sample Report" at bounding box center [1007, 462] width 150 height 27
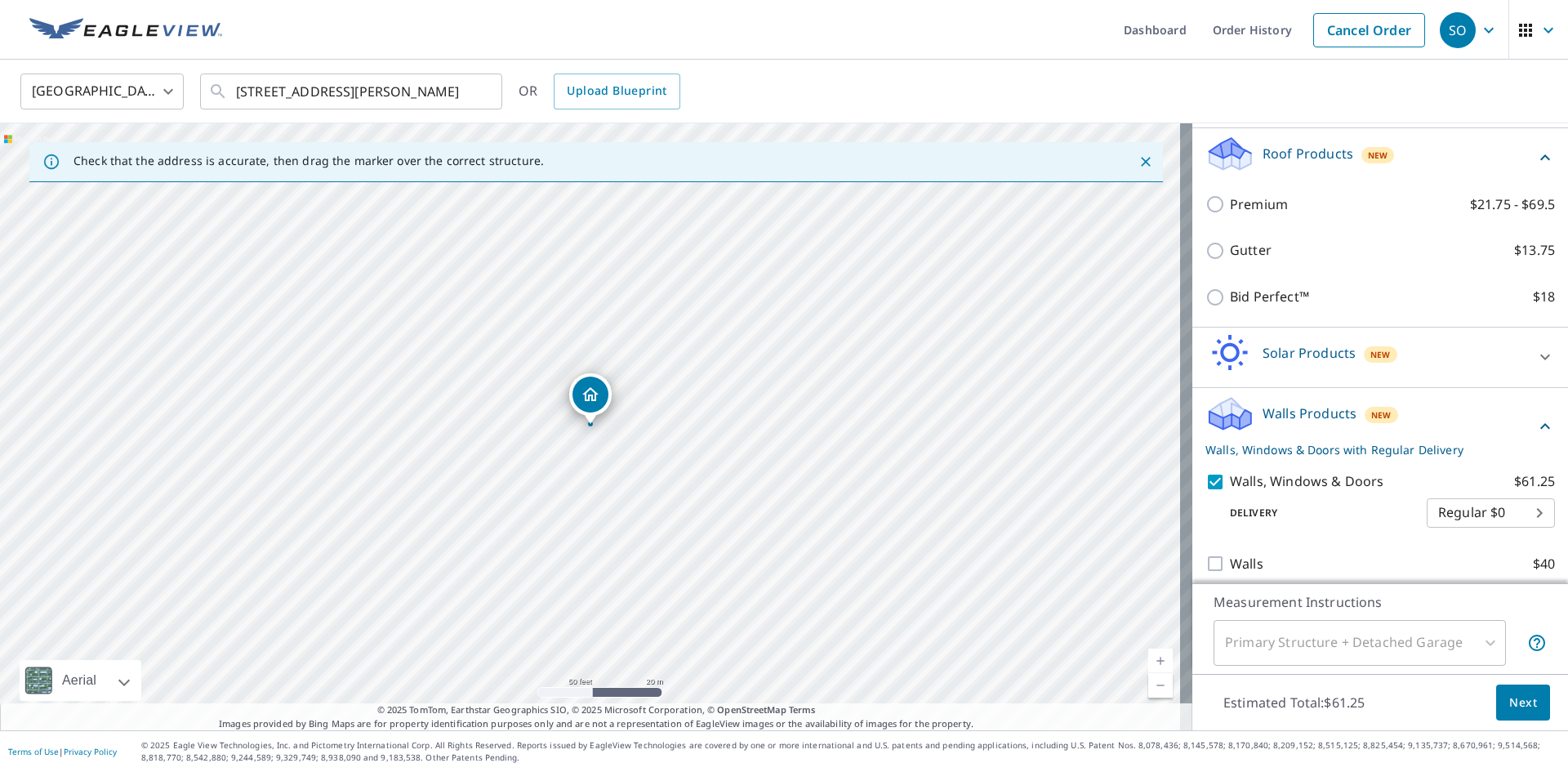
scroll to position [282, 0]
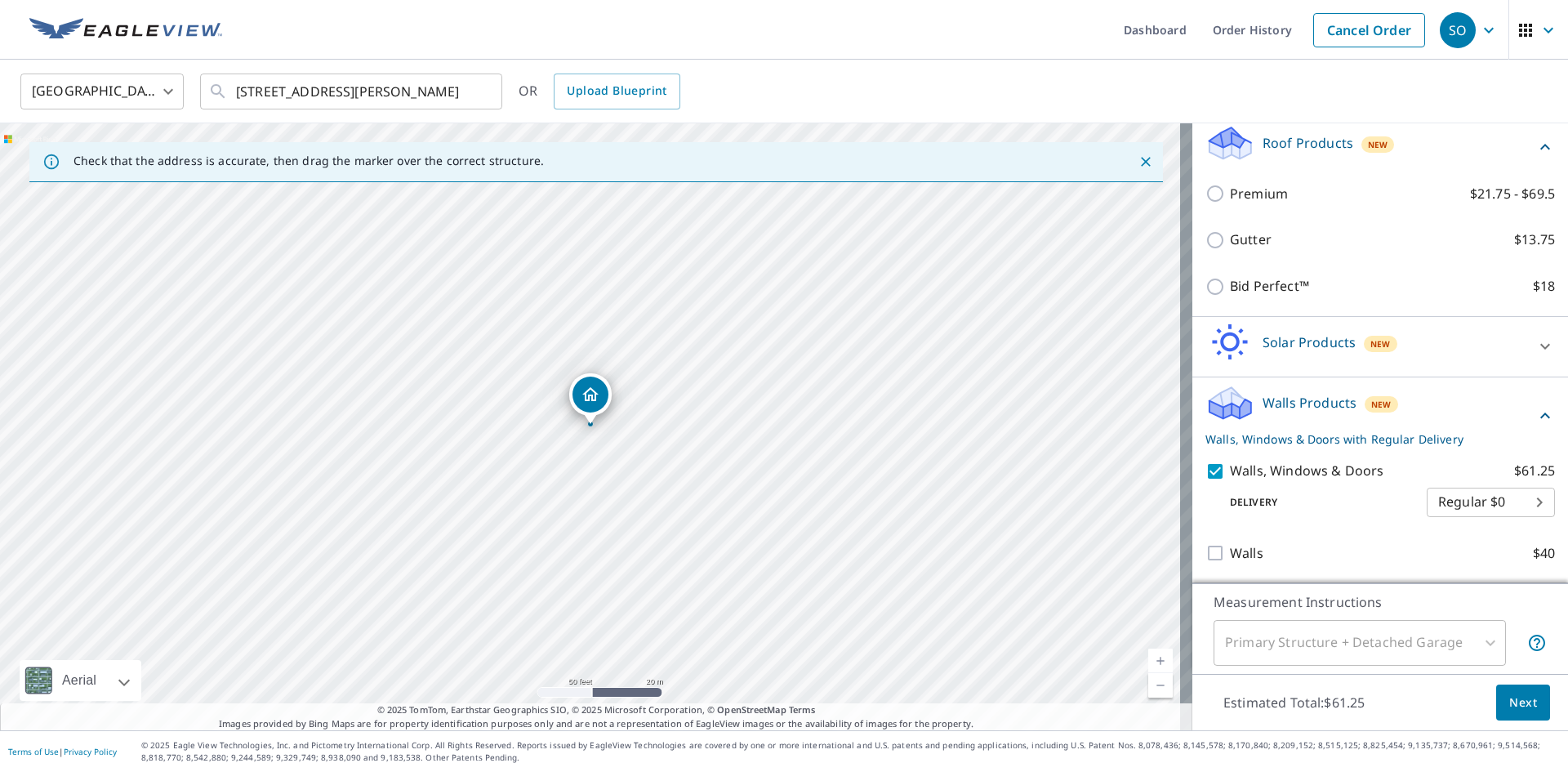
click at [1510, 702] on span "Next" at bounding box center [1523, 702] width 27 height 20
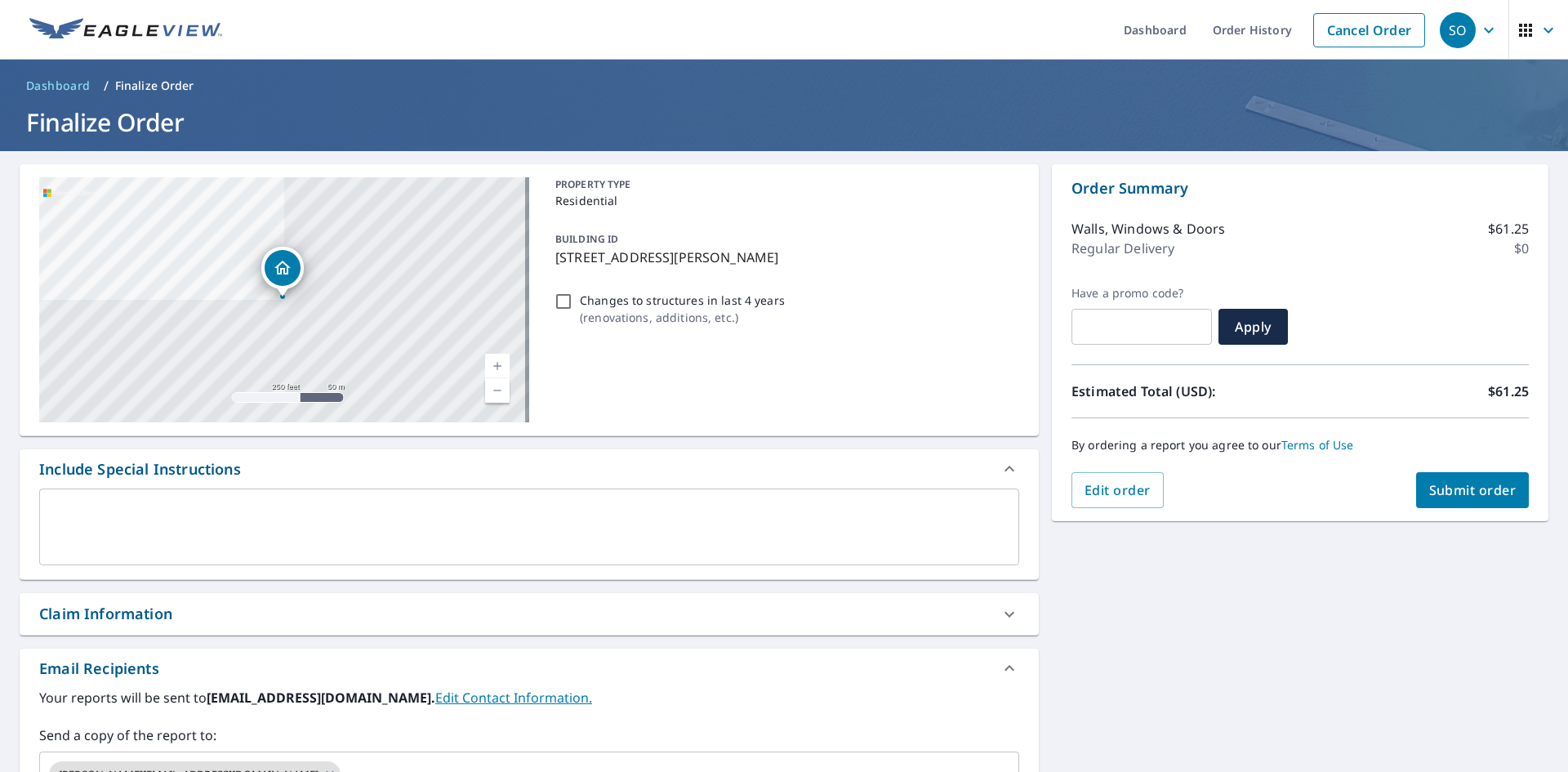
scroll to position [82, 0]
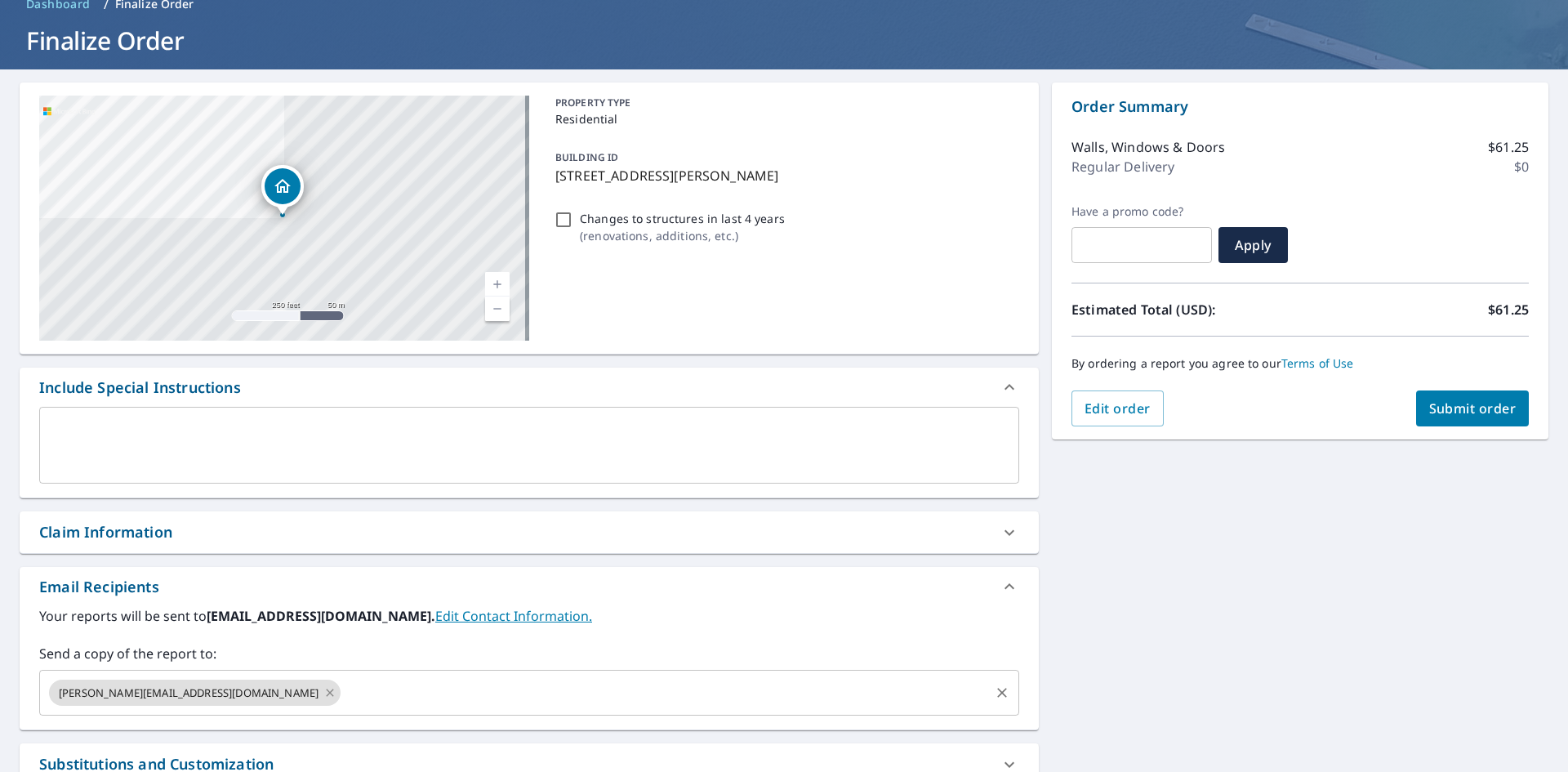
click at [326, 692] on icon at bounding box center [330, 692] width 7 height 7
checkbox input "true"
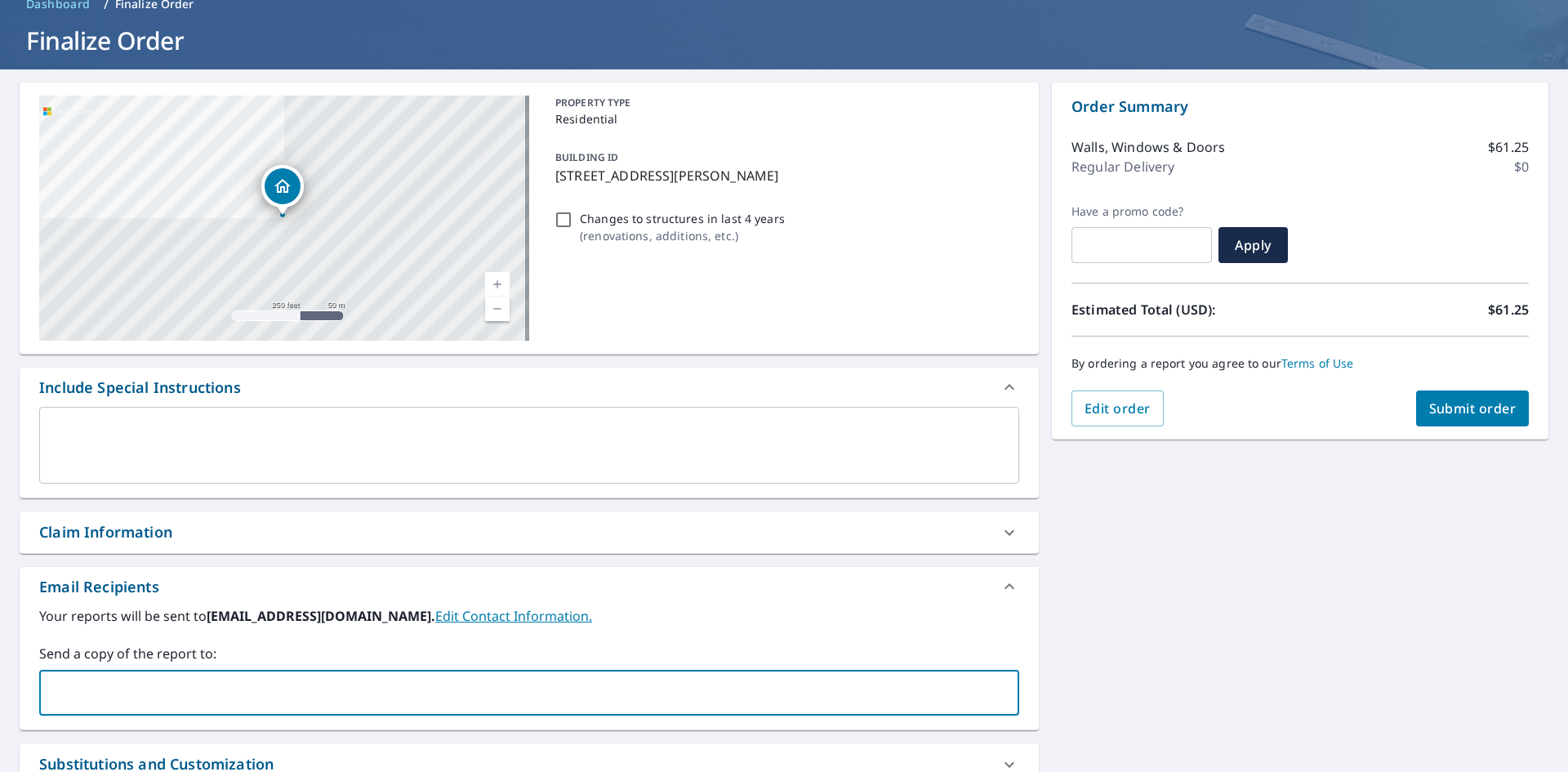
click at [102, 693] on input "text" at bounding box center [517, 692] width 941 height 31
paste input "laurie.b@invoicingteam.com"
type input "laurie.b@invoicingteam.com"
click at [270, 696] on input "laurie.b@invoicingteam.com" at bounding box center [517, 692] width 941 height 31
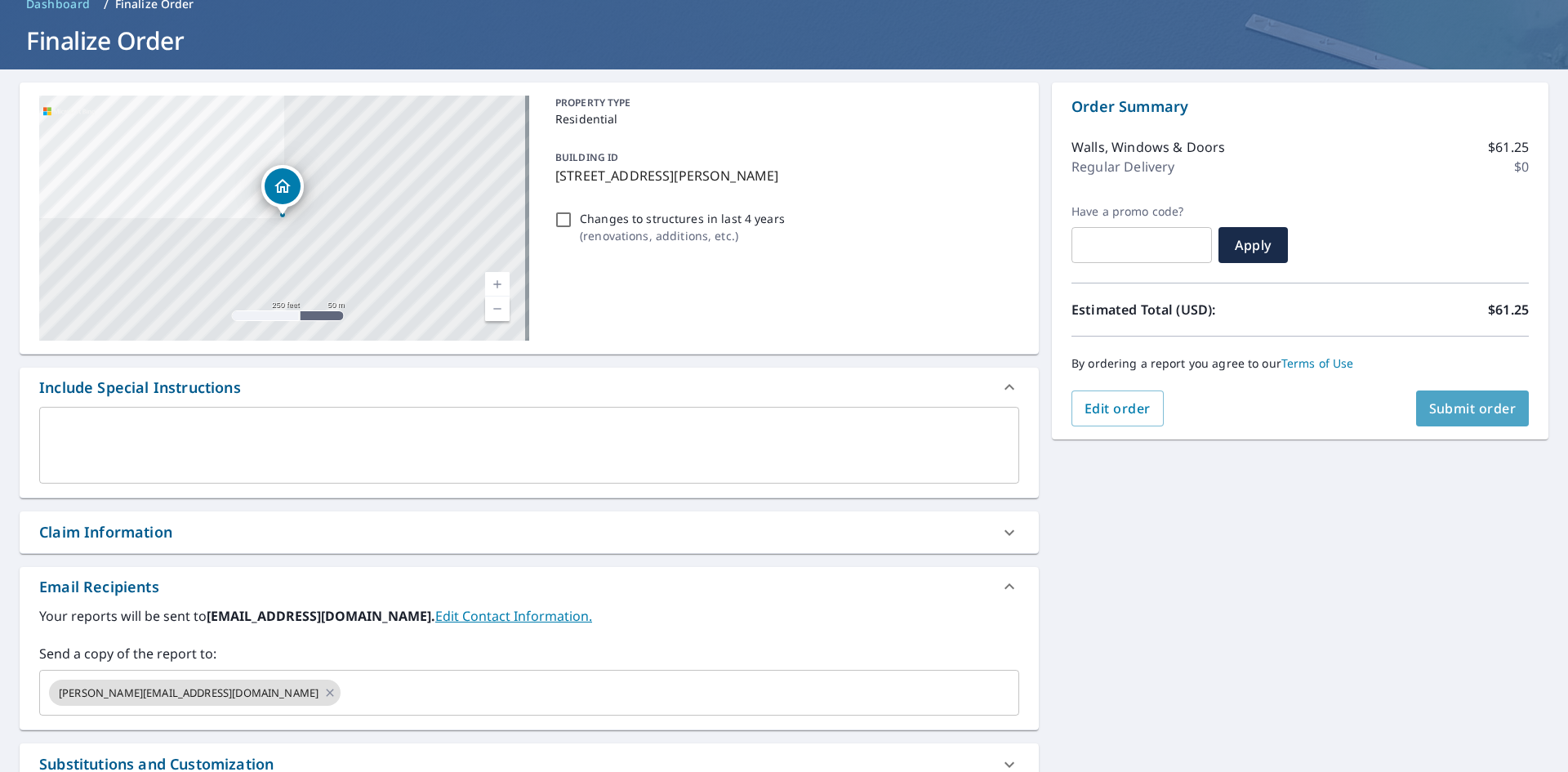
click at [1432, 407] on span "Submit order" at bounding box center [1473, 408] width 87 height 18
checkbox input "true"
